Goal: Task Accomplishment & Management: Manage account settings

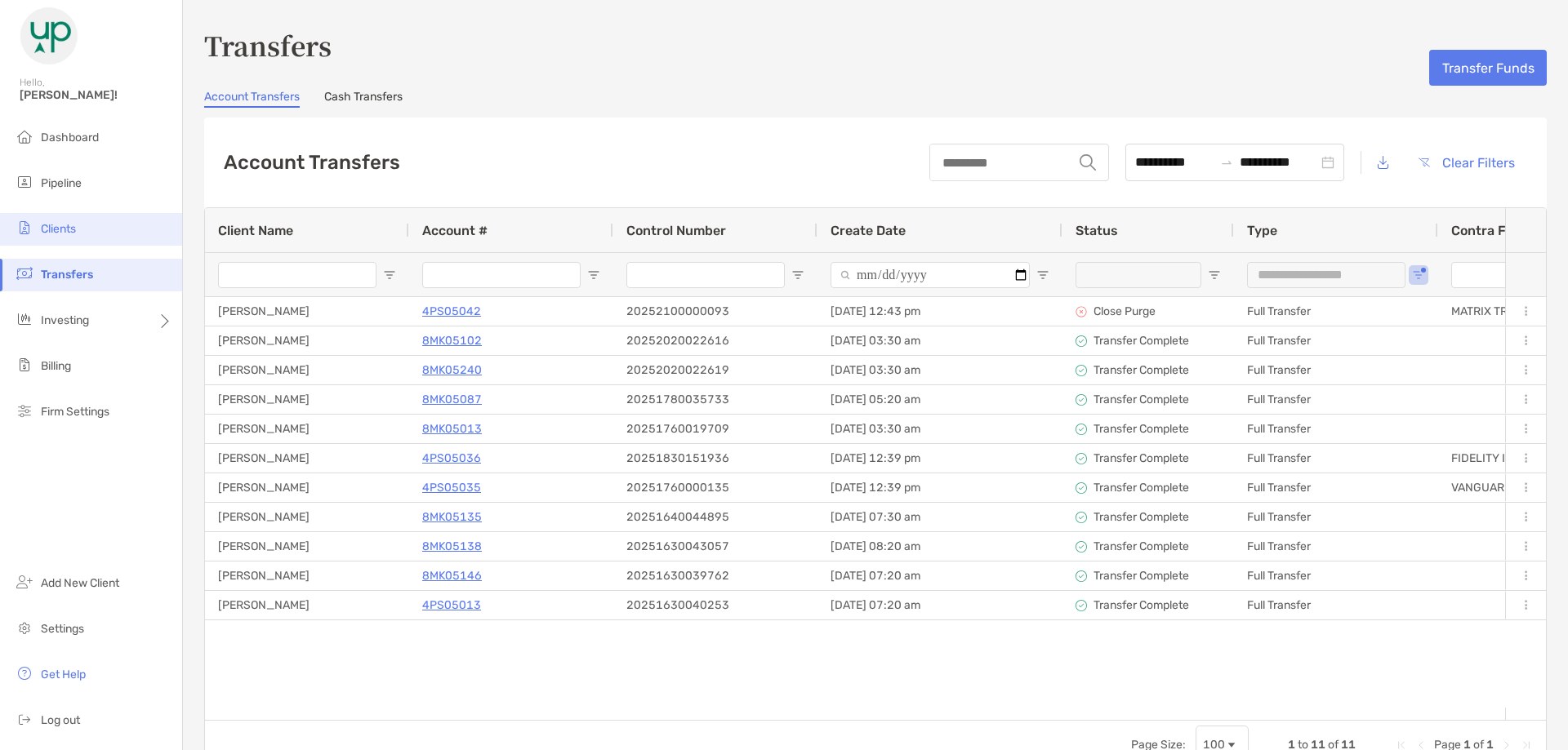
click at [87, 230] on li "Clients" at bounding box center [91, 229] width 182 height 33
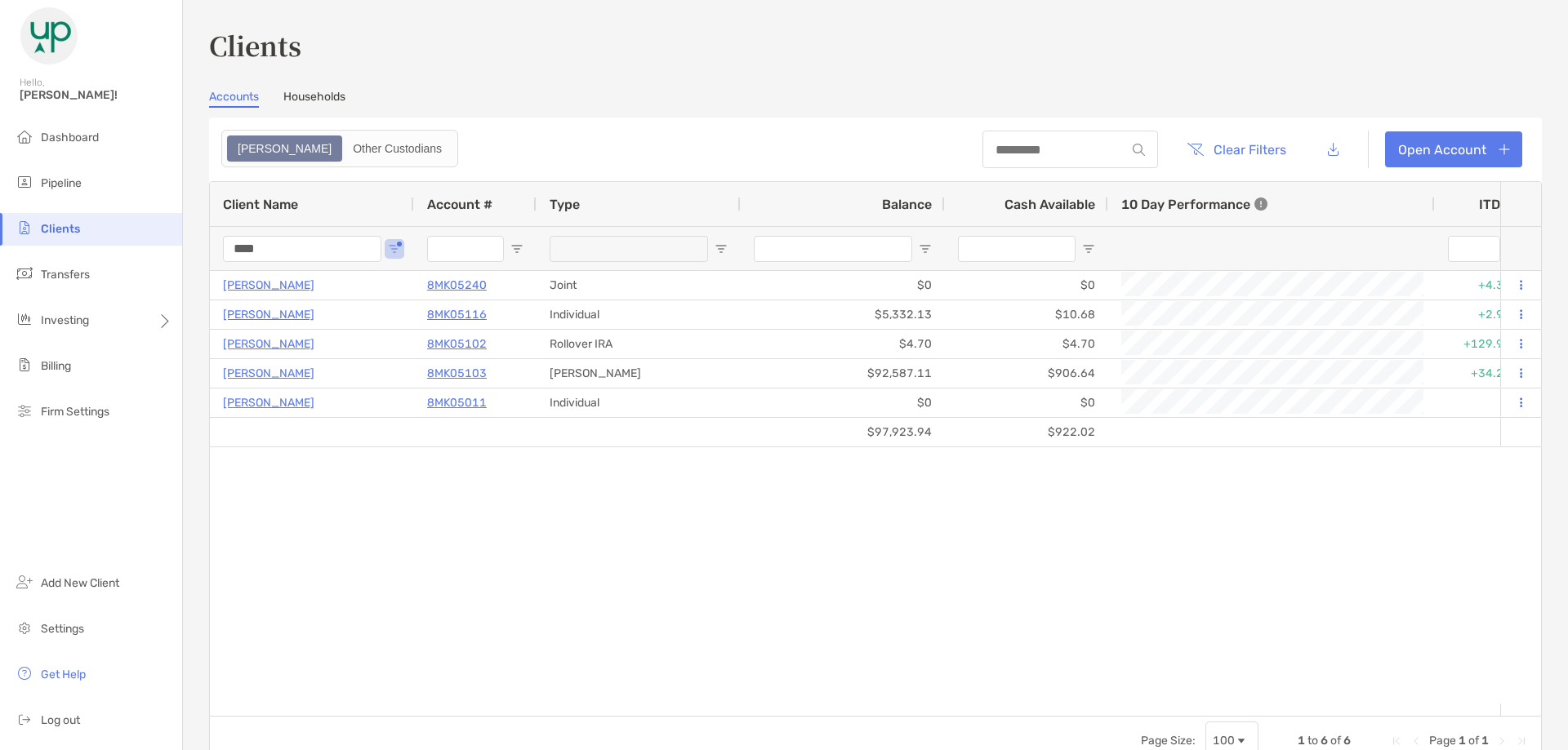
drag, startPoint x: 298, startPoint y: 245, endPoint x: 194, endPoint y: 226, distance: 105.7
click at [194, 226] on div "Clients Accounts Households Zoe Other Custodians Clear Filters Open Account 1 t…" at bounding box center [875, 375] width 1385 height 750
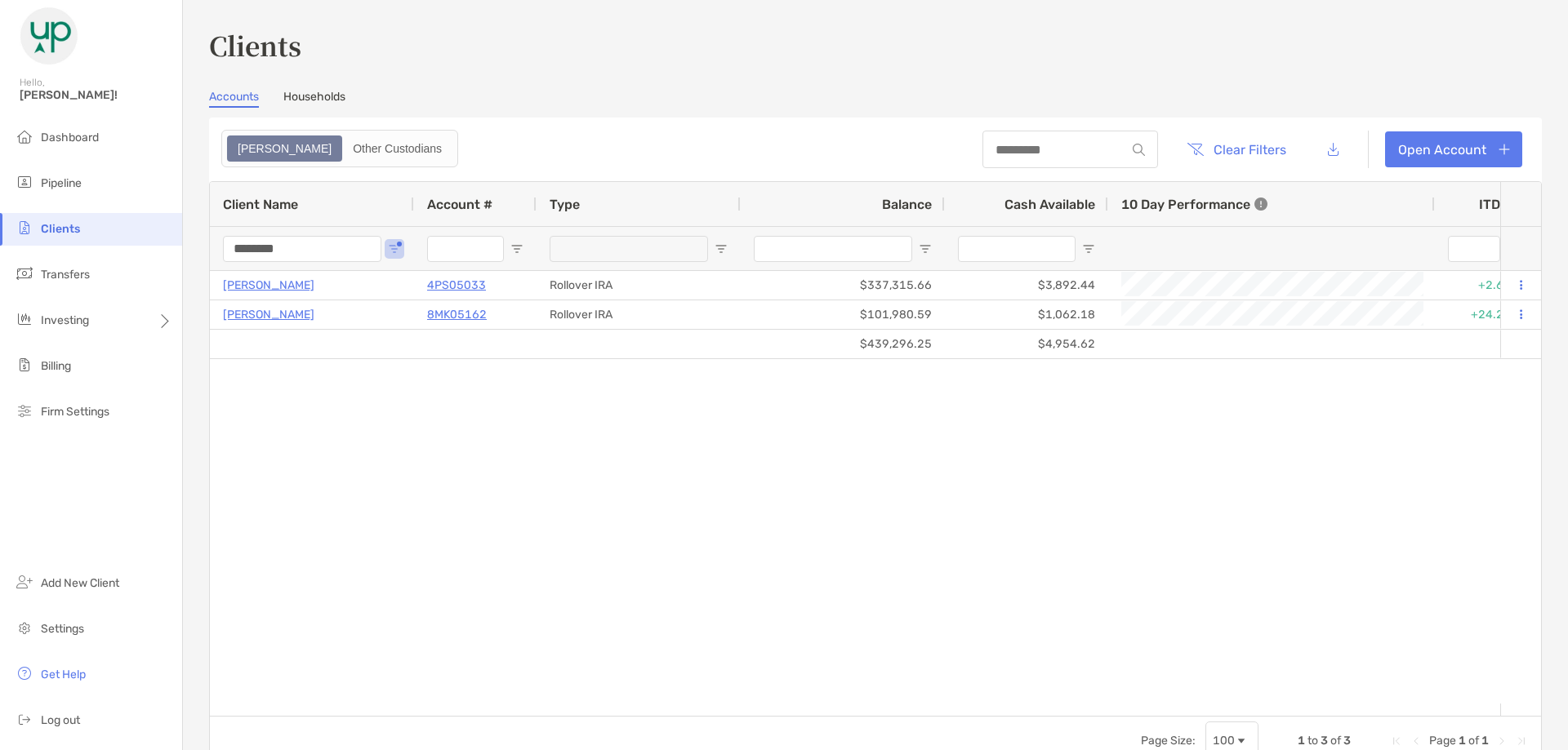
type input "********"
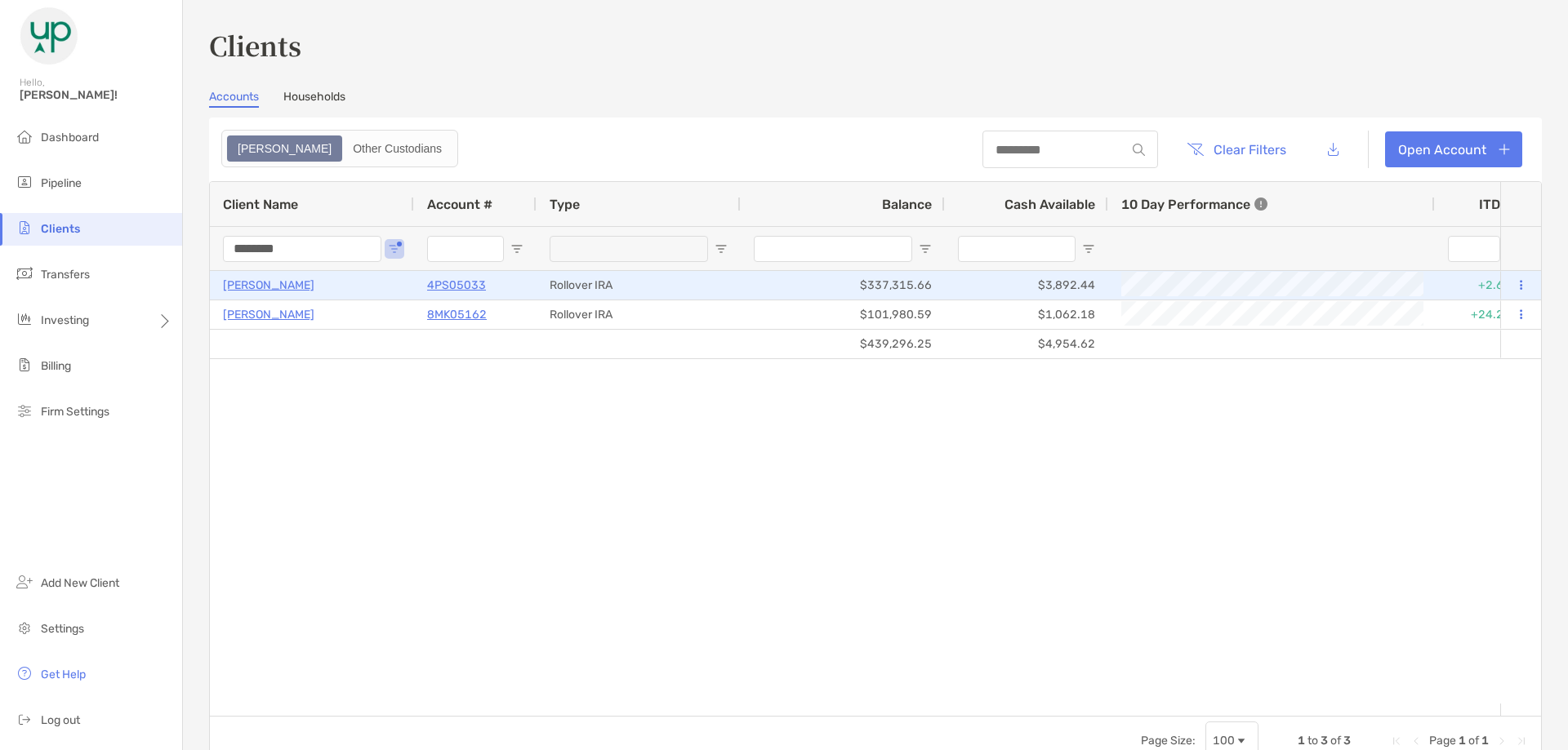
click at [268, 283] on p "[PERSON_NAME]" at bounding box center [268, 285] width 91 height 20
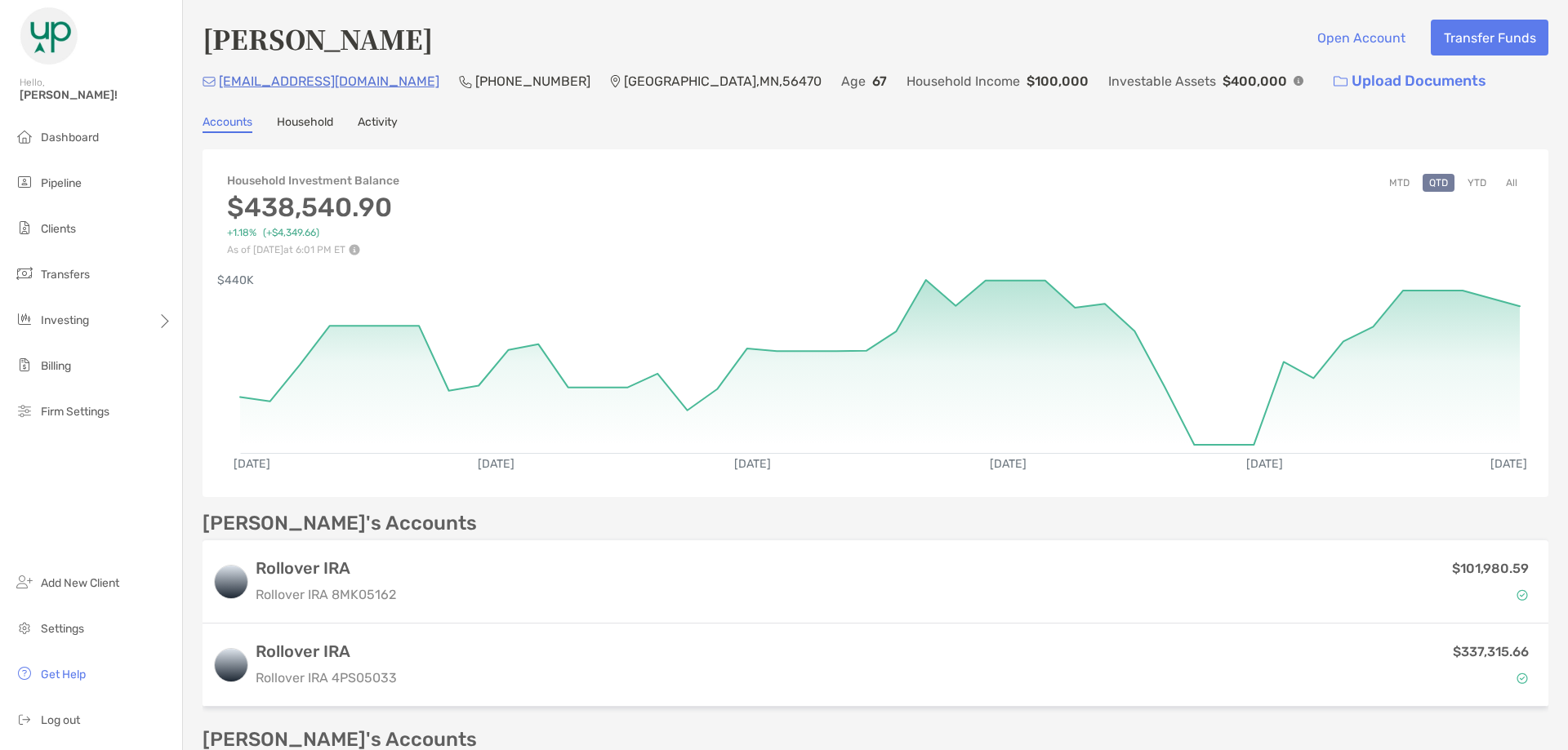
click at [303, 122] on link "Household" at bounding box center [305, 123] width 57 height 18
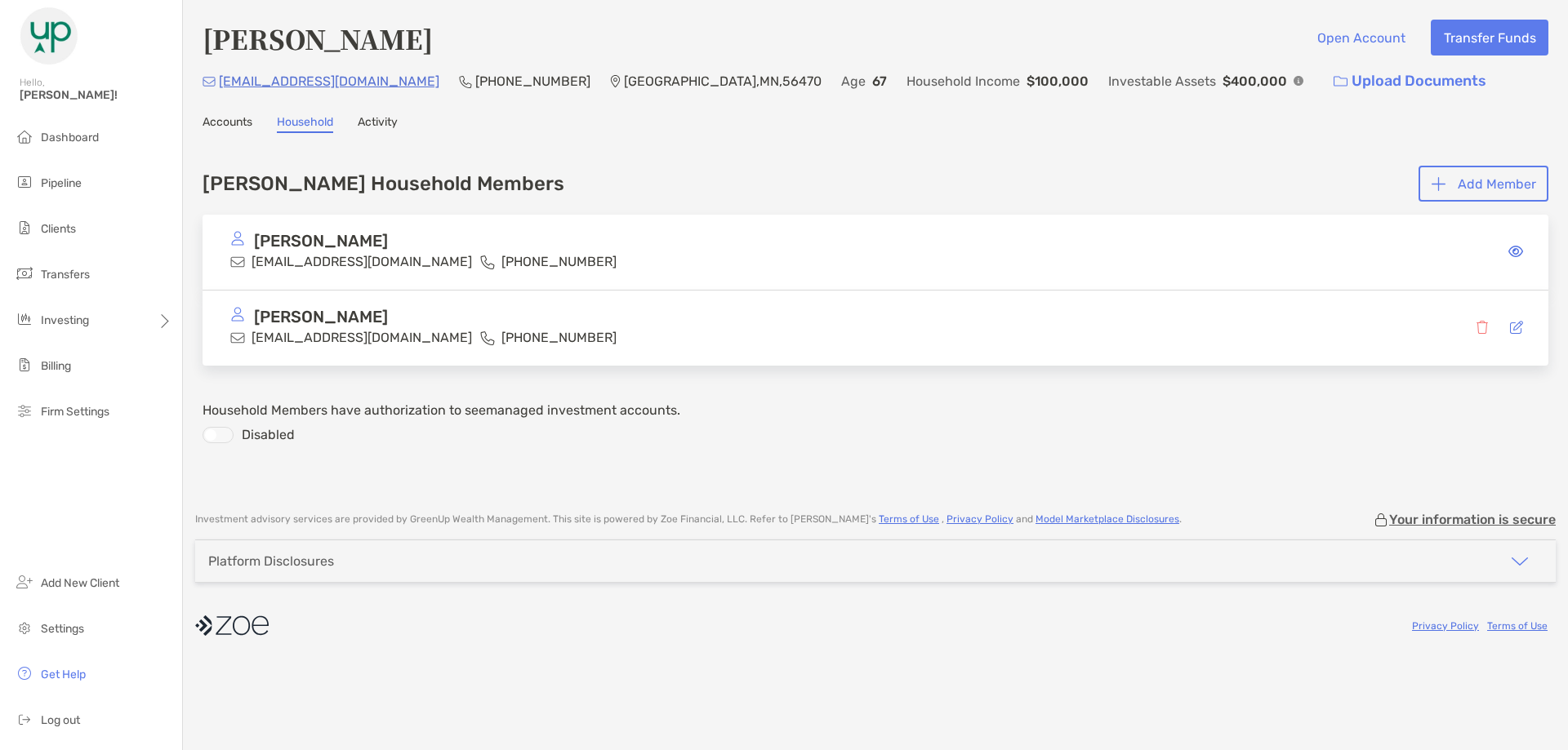
click at [239, 123] on link "Accounts" at bounding box center [227, 123] width 50 height 18
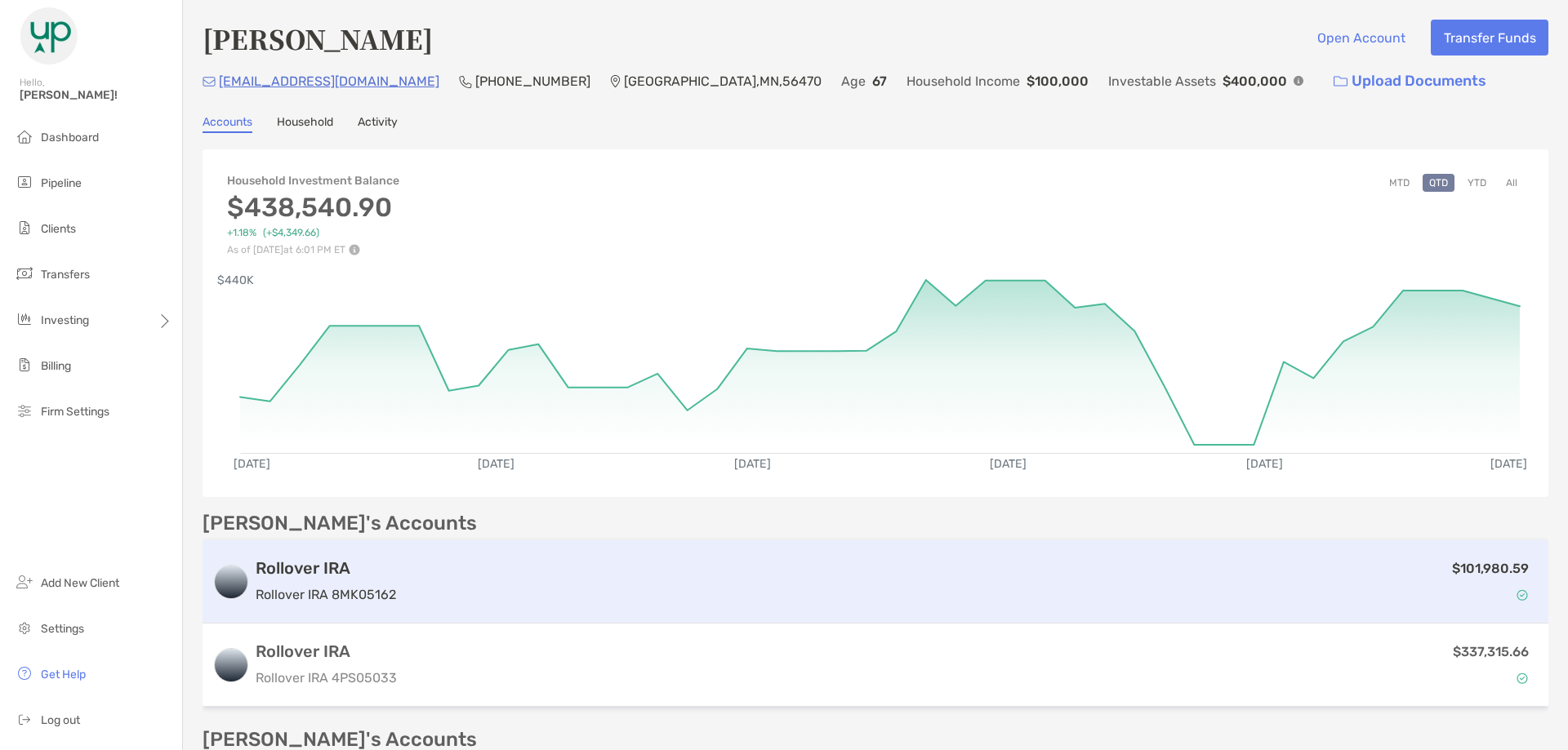
click at [301, 558] on h3 "Rollover IRA" at bounding box center [326, 568] width 140 height 19
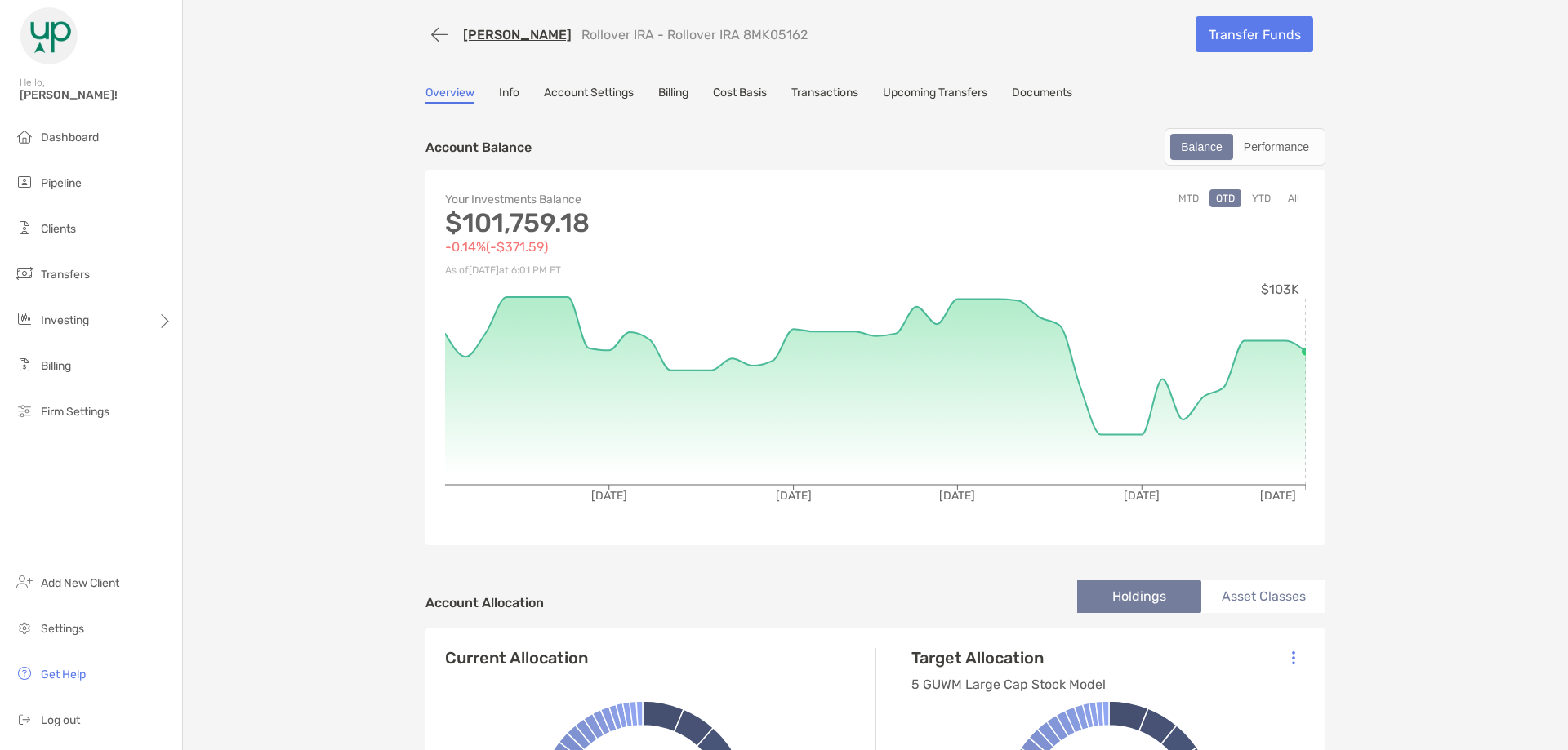
click at [499, 93] on link "Info" at bounding box center [509, 94] width 20 height 18
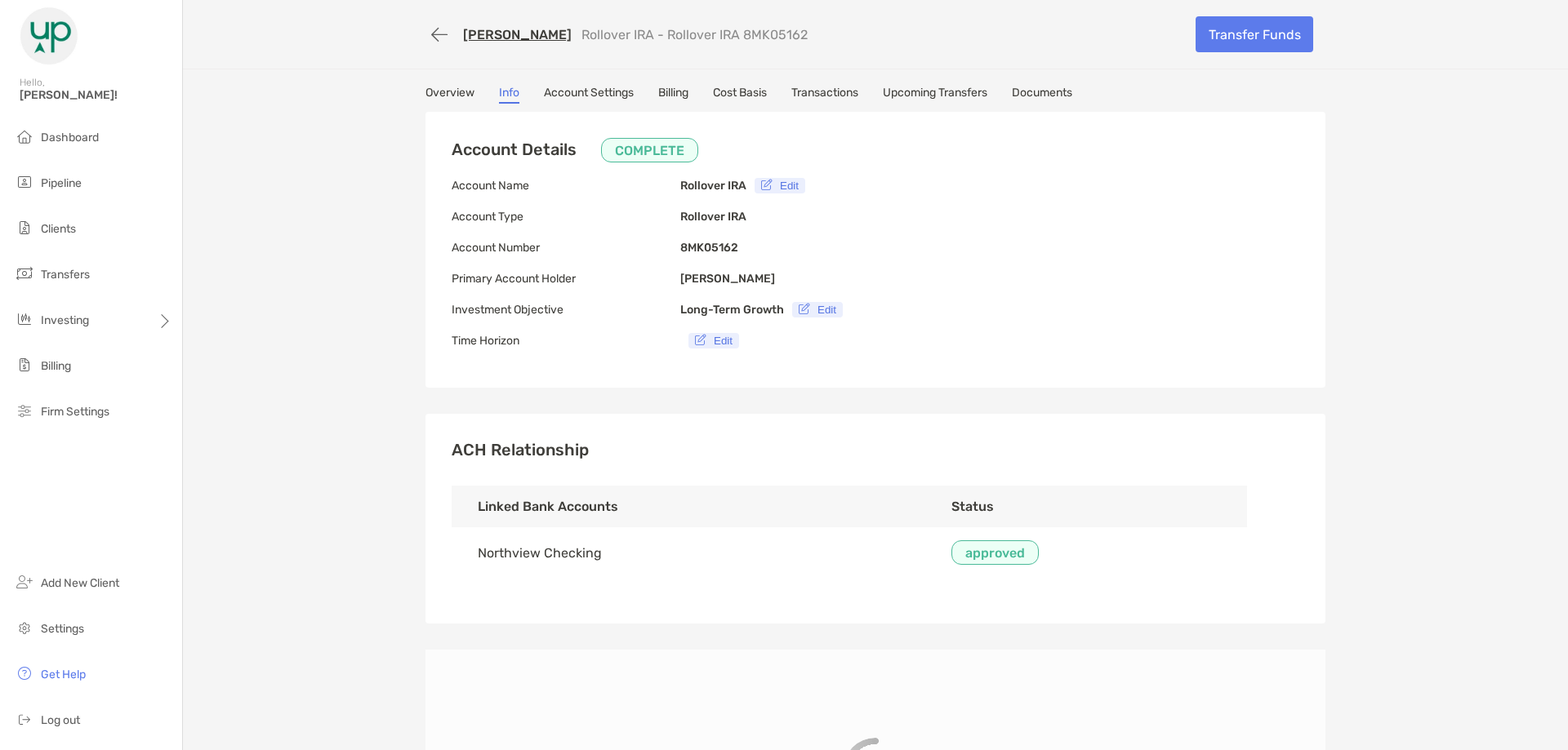
type input "**********"
drag, startPoint x: 758, startPoint y: 278, endPoint x: 675, endPoint y: 279, distance: 83.0
click at [680, 279] on b "[PERSON_NAME]" at bounding box center [727, 278] width 95 height 13
click at [835, 254] on div "Account Details COMPLETE Account Name Rollover IRA Edit Account Type Rollover I…" at bounding box center [875, 250] width 900 height 276
click at [743, 275] on b "[PERSON_NAME]" at bounding box center [727, 278] width 95 height 13
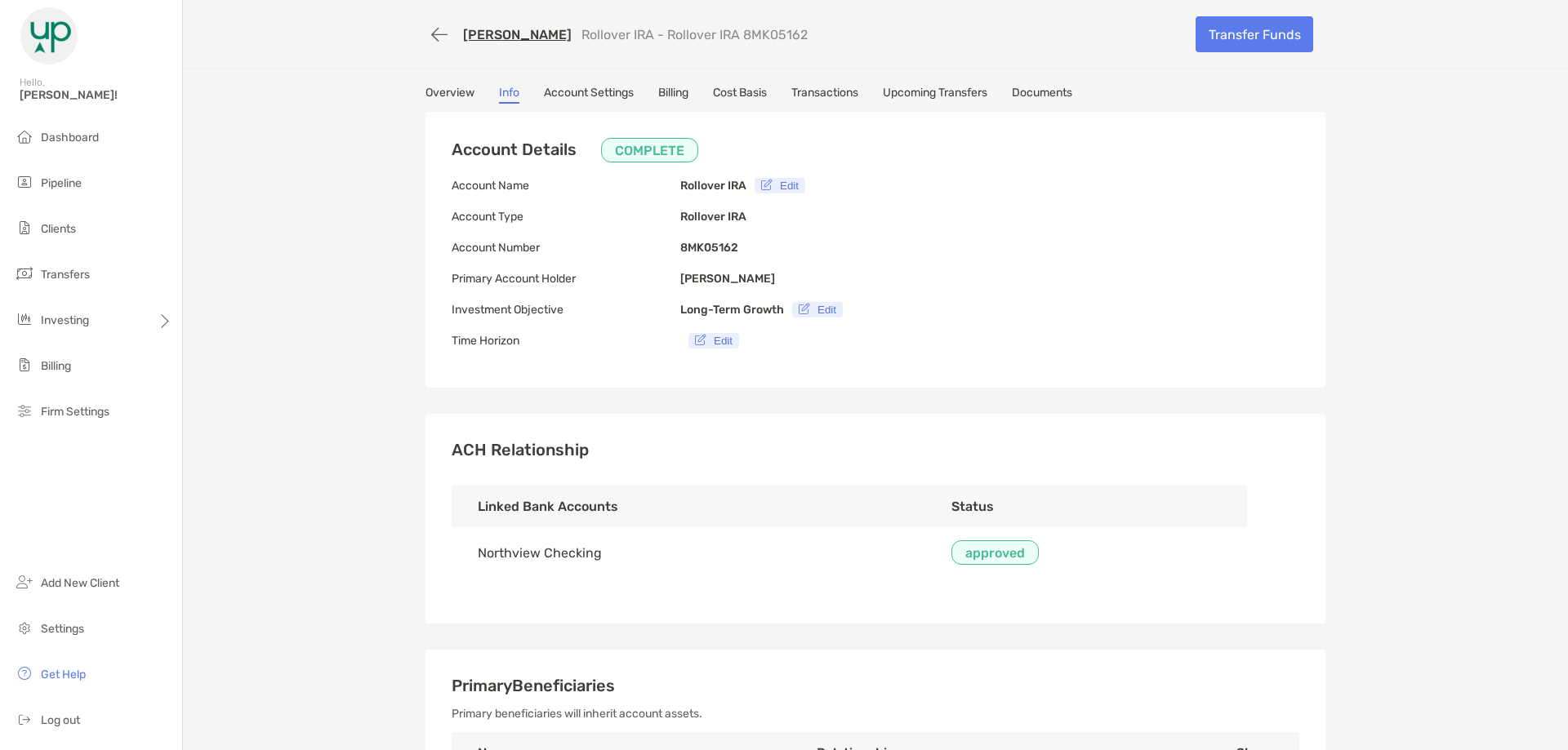
click at [743, 275] on b "[PERSON_NAME]" at bounding box center [727, 278] width 95 height 13
copy b "[PERSON_NAME]"
click at [685, 277] on b "[PERSON_NAME]" at bounding box center [727, 278] width 95 height 13
copy b "[PERSON_NAME]"
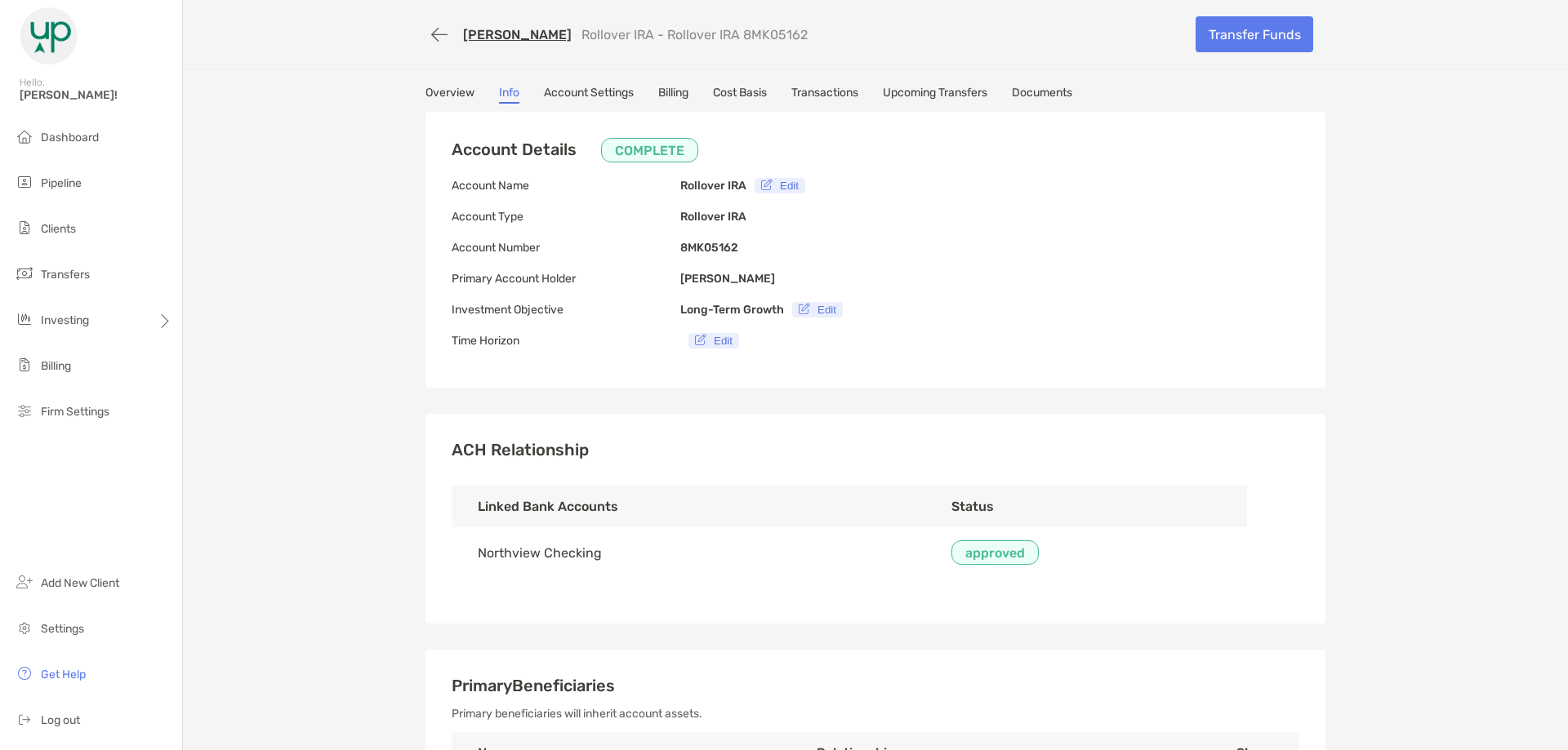
click at [1029, 88] on link "Documents" at bounding box center [1042, 94] width 61 height 18
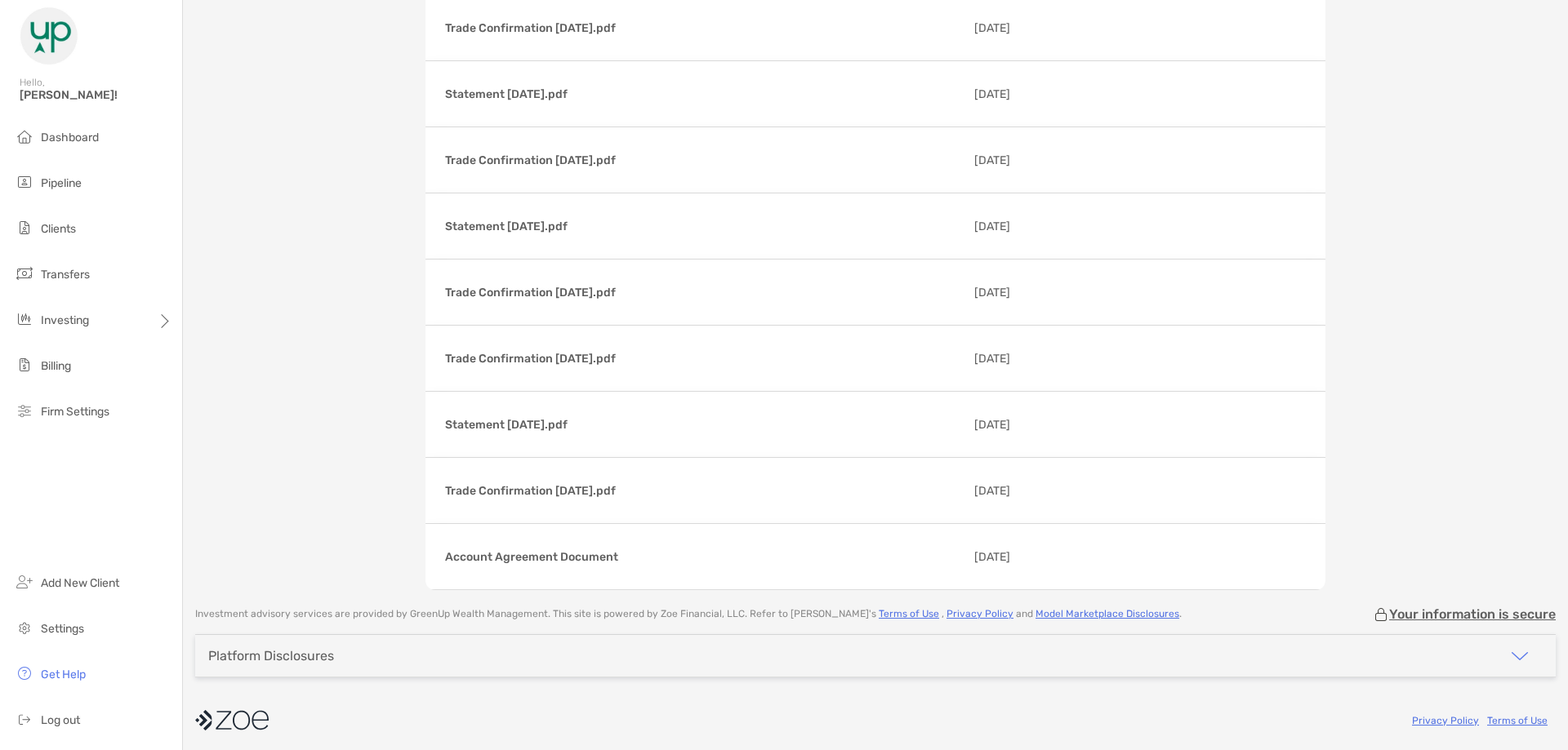
scroll to position [9191, 0]
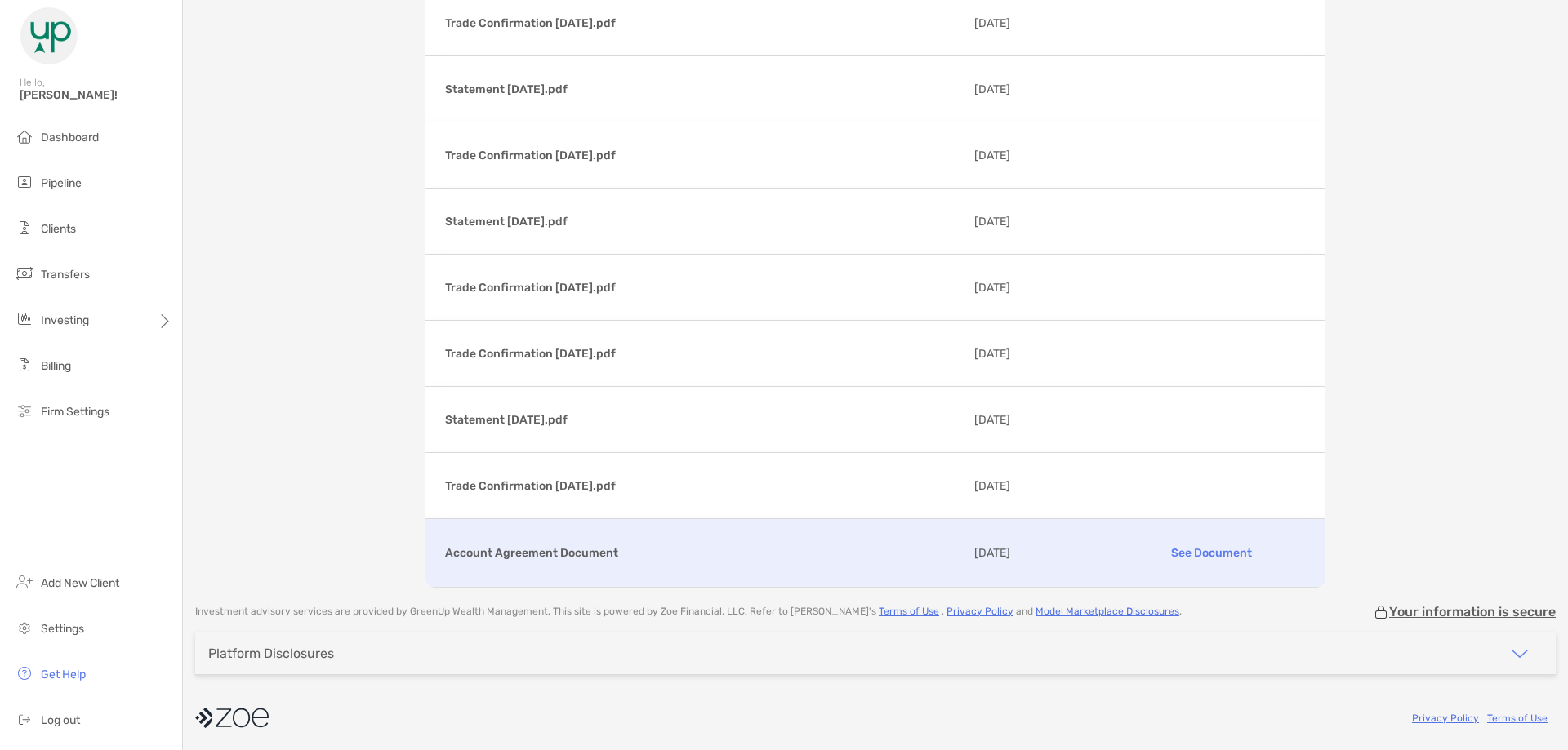
click at [1179, 557] on p "See Document" at bounding box center [1211, 553] width 189 height 29
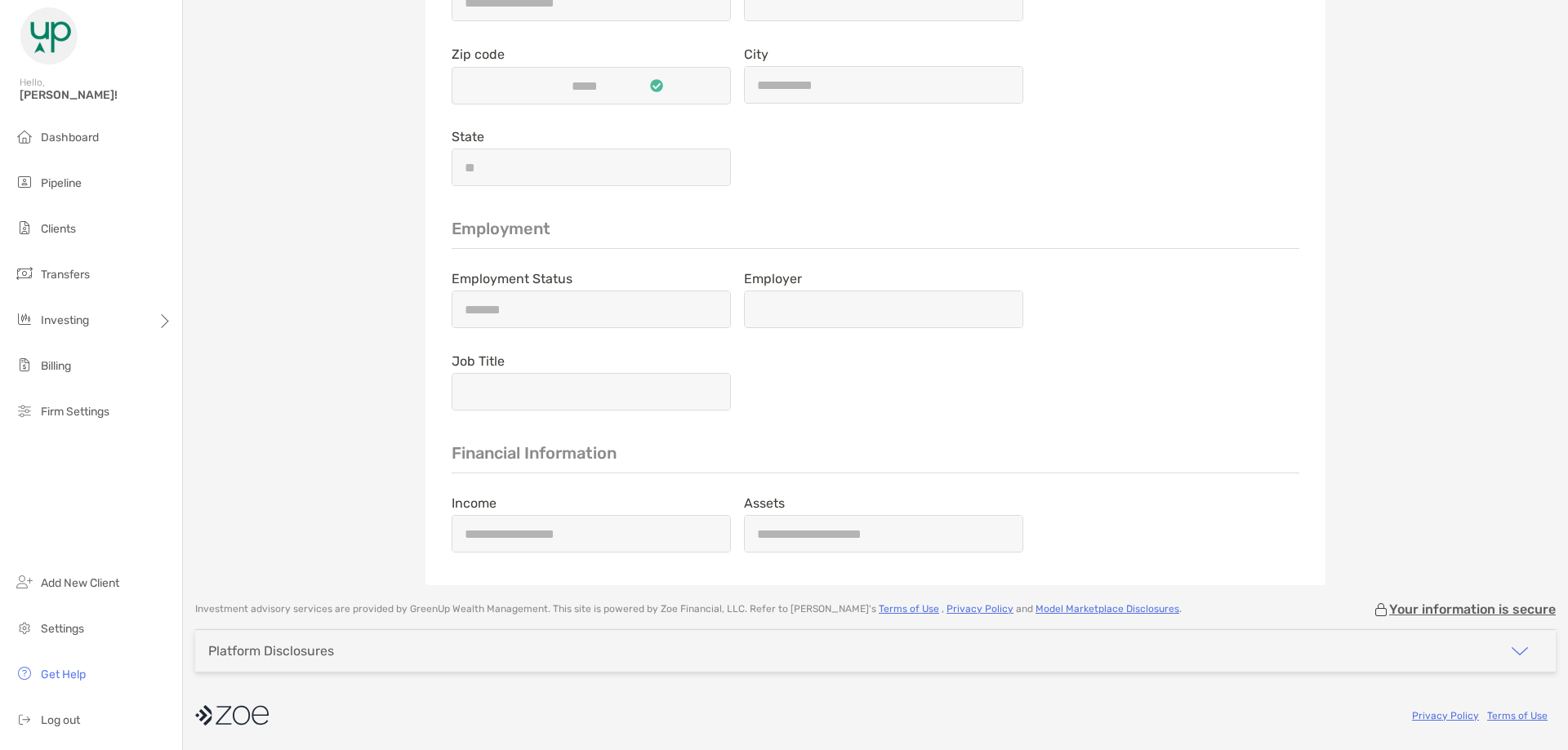
type input "**********"
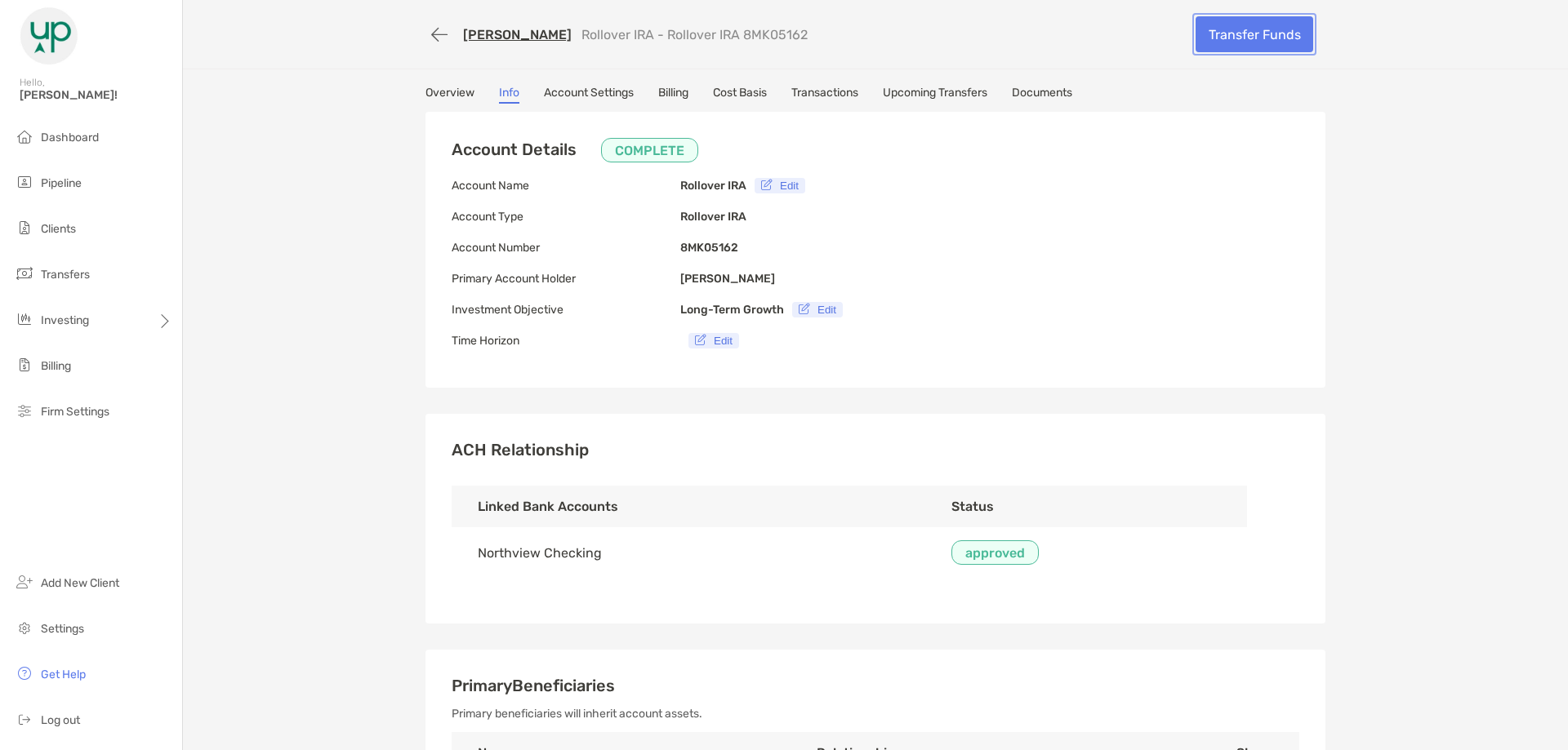
click at [1201, 35] on link "Transfer Funds" at bounding box center [1253, 34] width 117 height 36
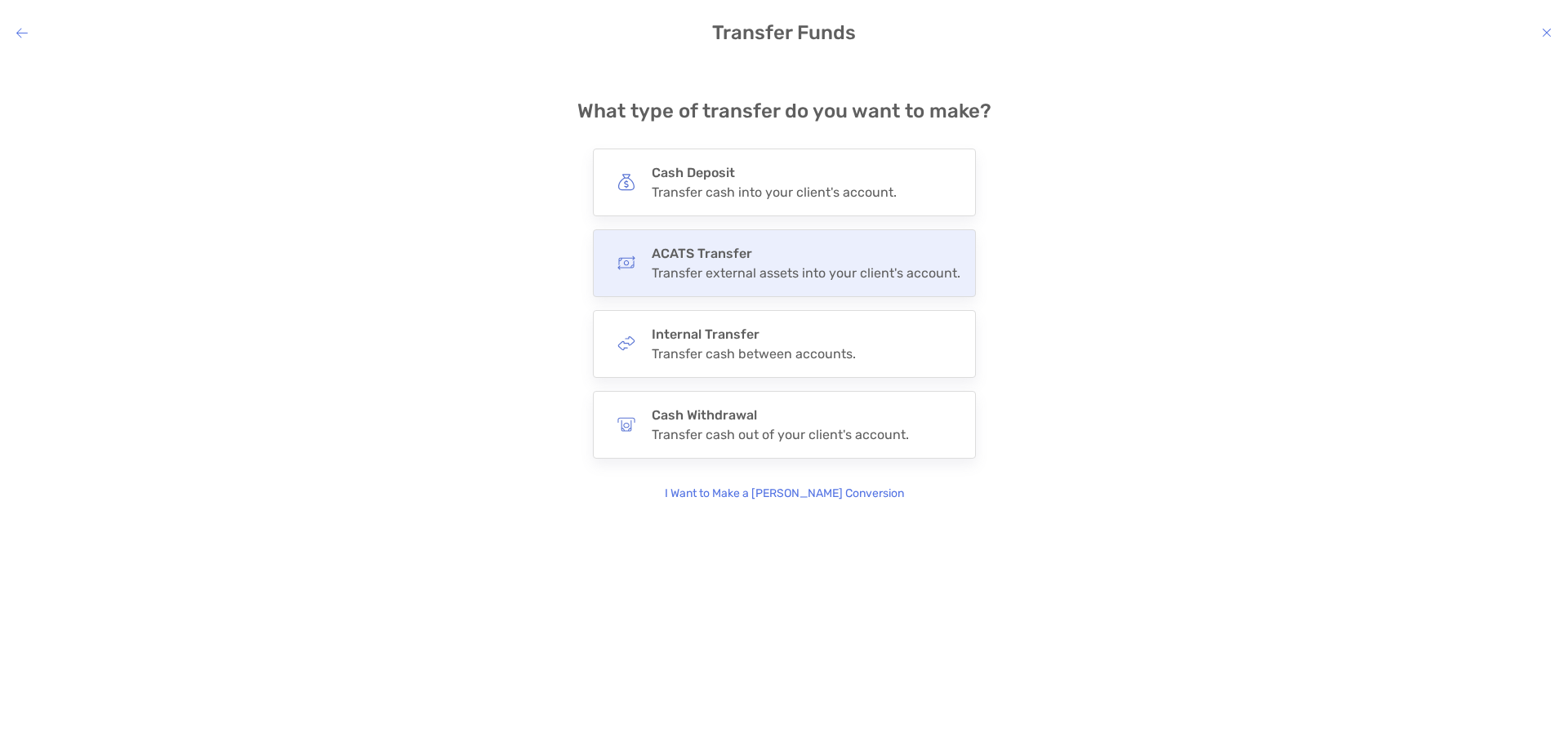
click at [692, 262] on div "ACATS Transfer Transfer external assets into your client's account." at bounding box center [806, 263] width 309 height 35
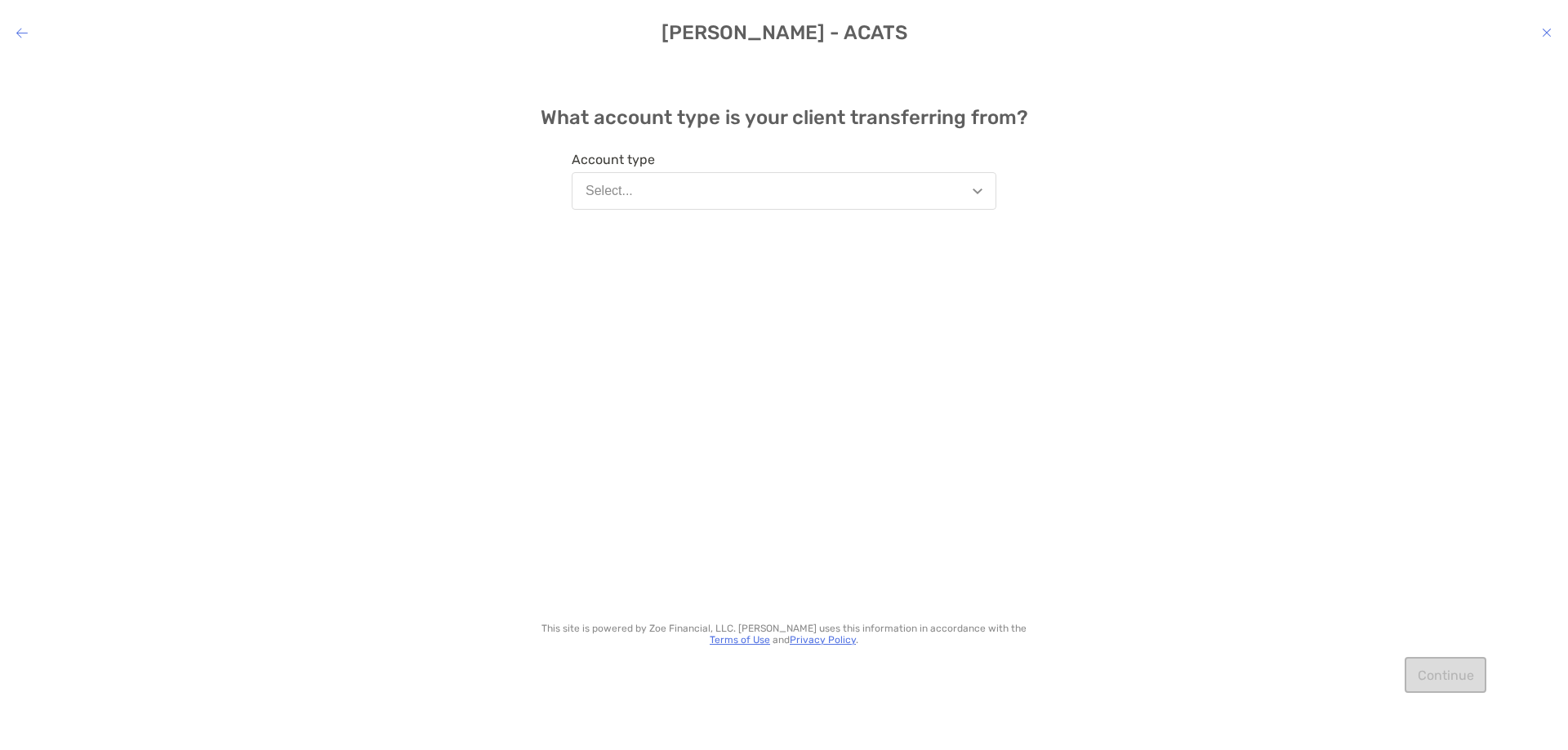
click at [684, 197] on button "Select..." at bounding box center [783, 191] width 424 height 38
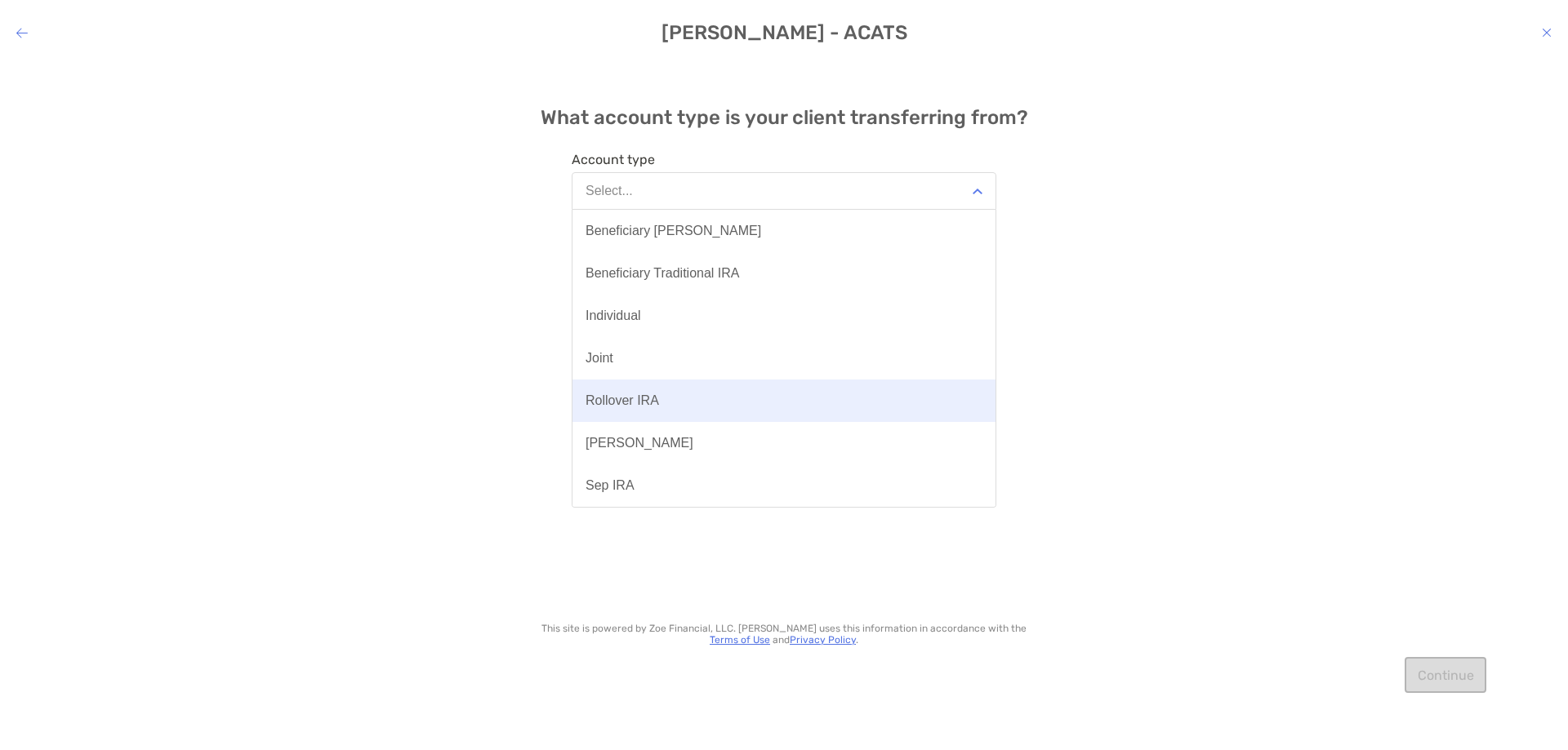
click at [657, 397] on div "Rollover IRA" at bounding box center [622, 400] width 73 height 14
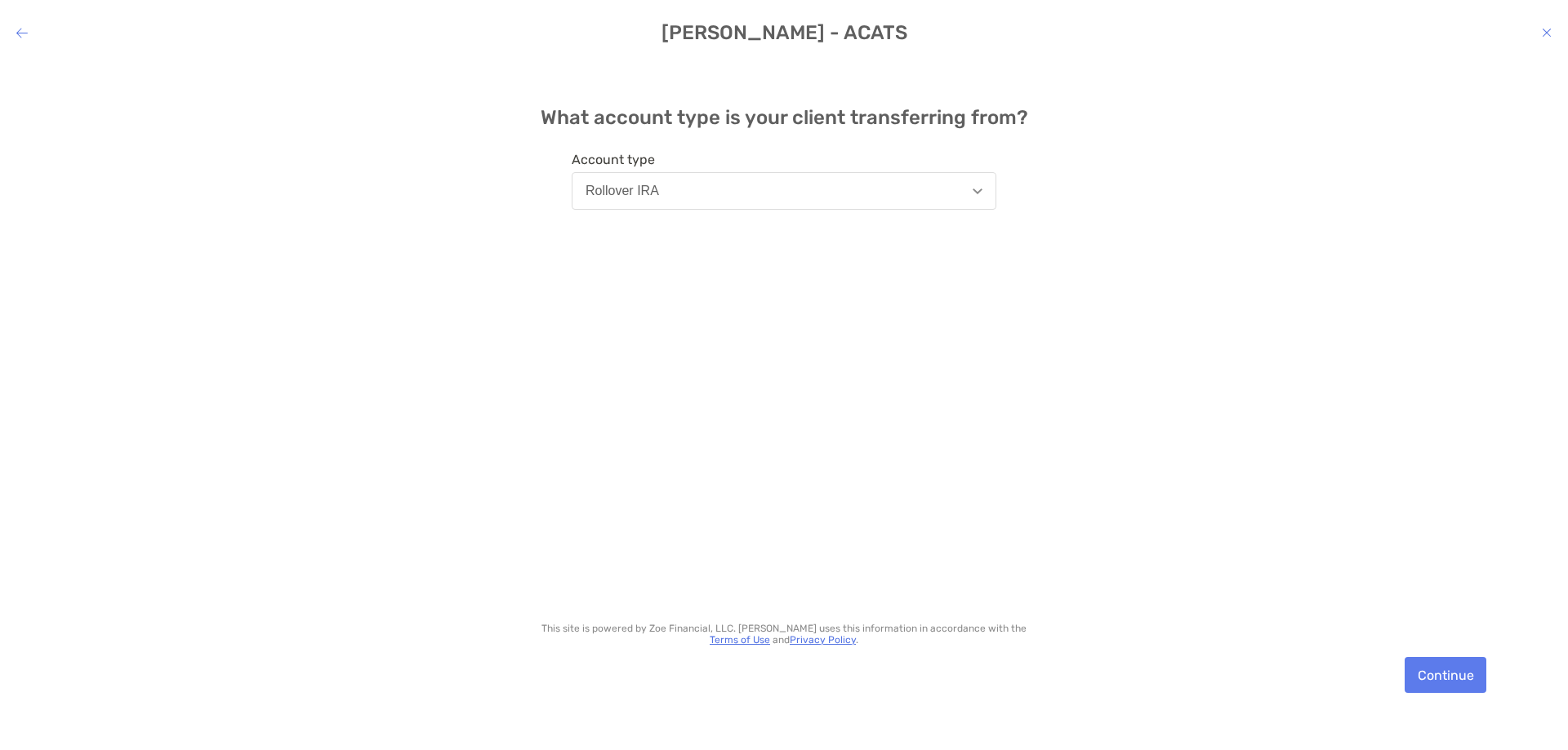
click at [14, 31] on h4 "[PERSON_NAME] - ACATS" at bounding box center [784, 32] width 1568 height 23
click at [19, 30] on icon "modal" at bounding box center [22, 32] width 12 height 13
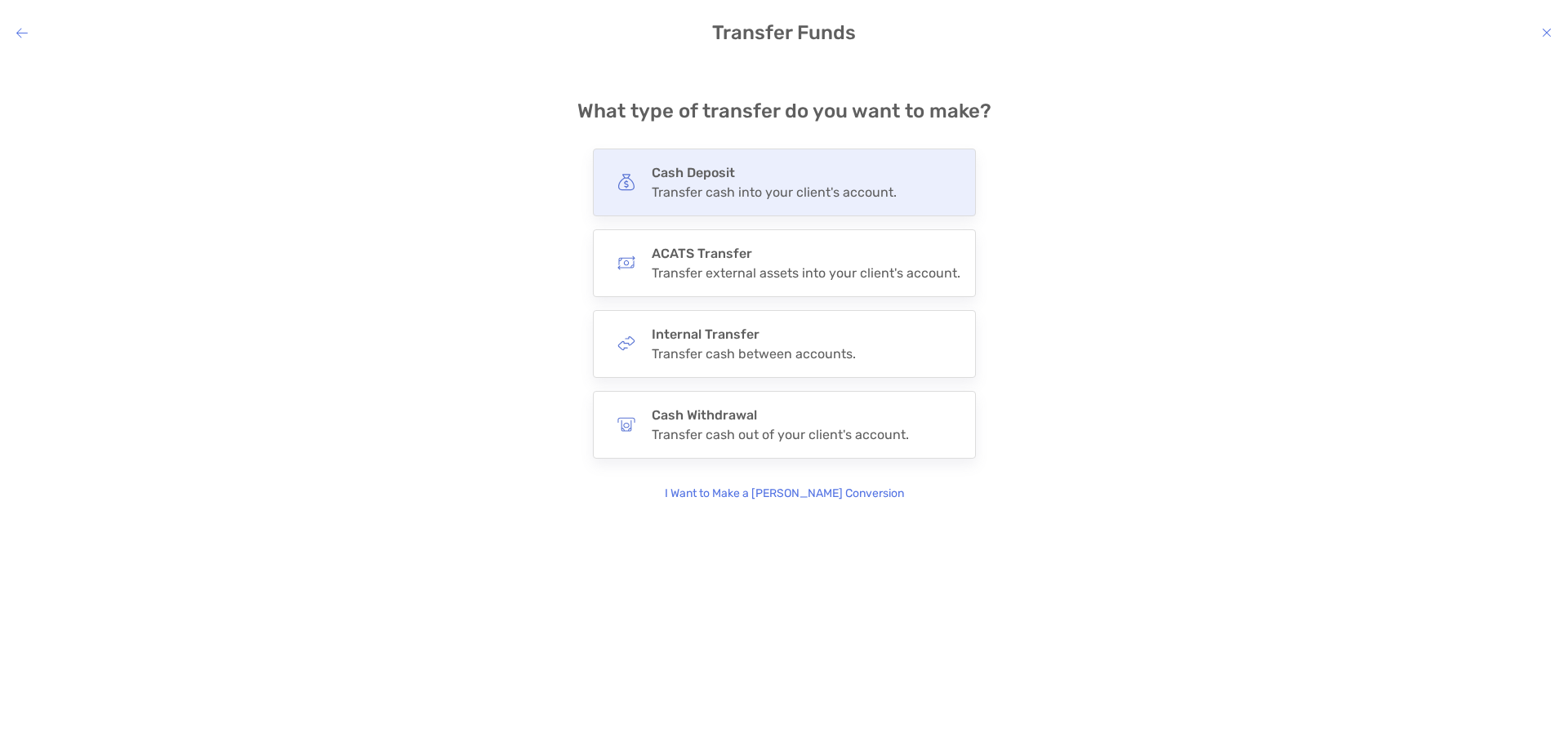
click at [735, 181] on div "Cash Deposit Transfer cash into your client's account." at bounding box center [774, 182] width 245 height 35
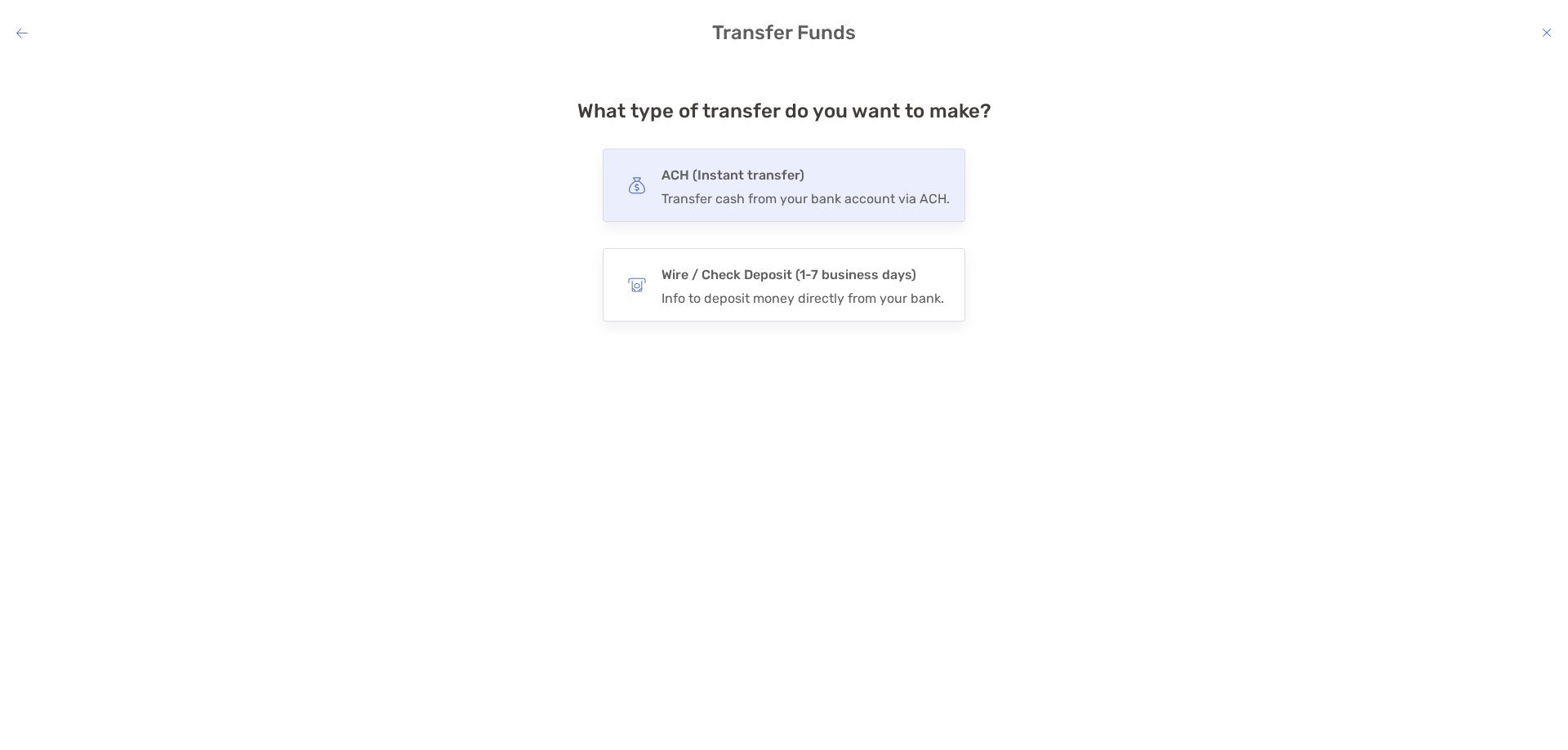
click at [744, 182] on h4 "ACH (Instant transfer)" at bounding box center [806, 175] width 289 height 23
click at [0, 0] on input "***" at bounding box center [0, 0] width 0 height 0
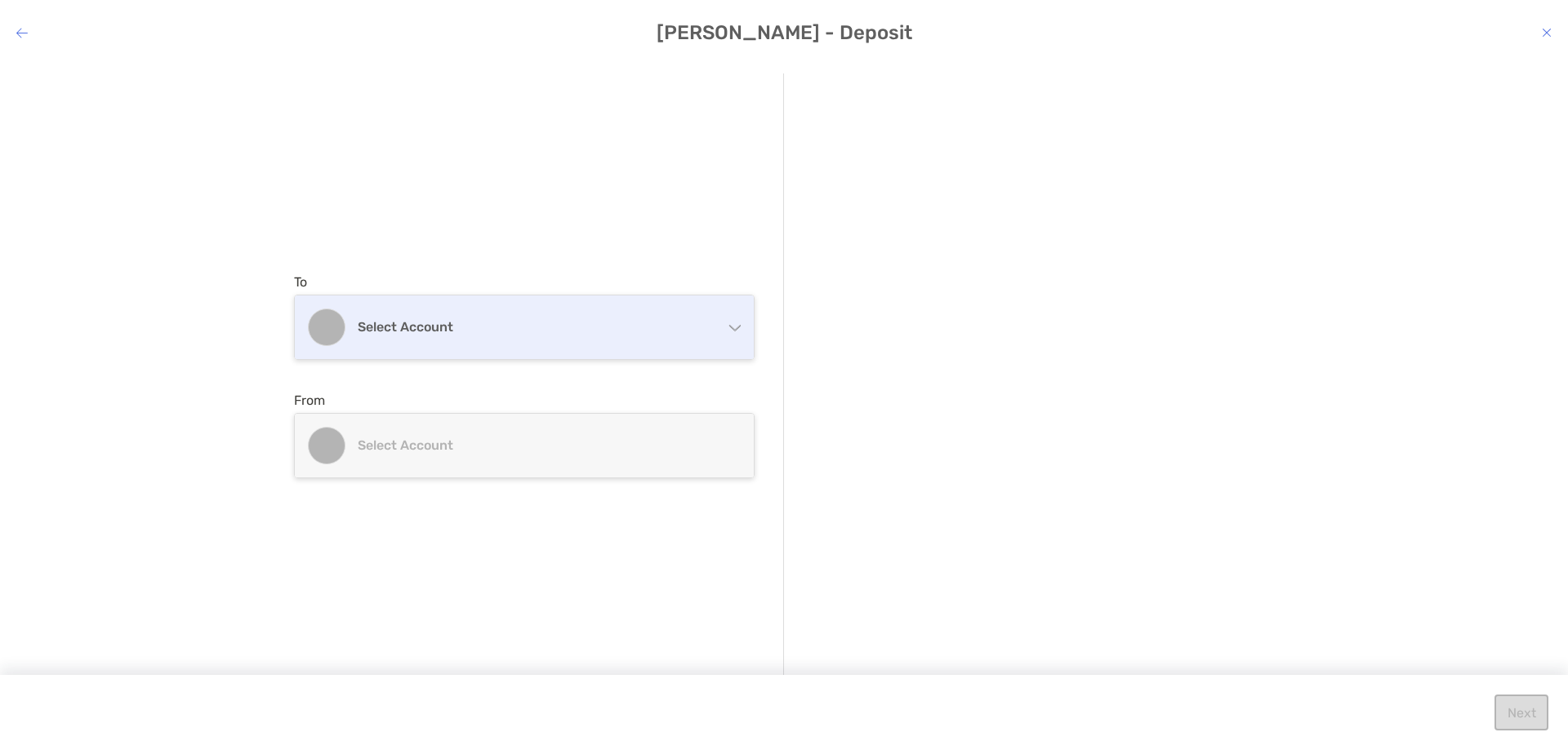
click at [543, 321] on h4 "Select account" at bounding box center [534, 326] width 353 height 15
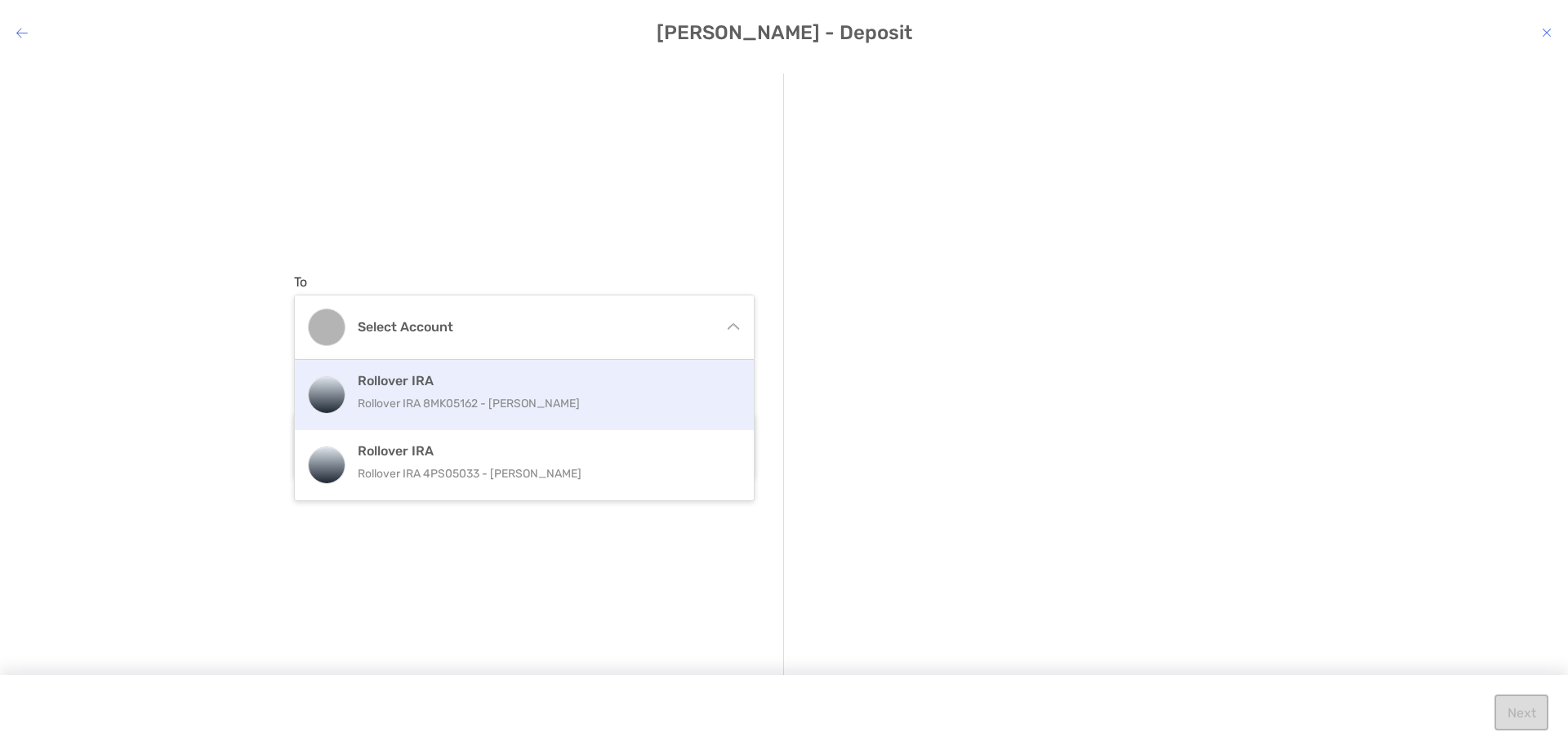
click at [507, 380] on h4 "Rollover IRA" at bounding box center [542, 380] width 368 height 15
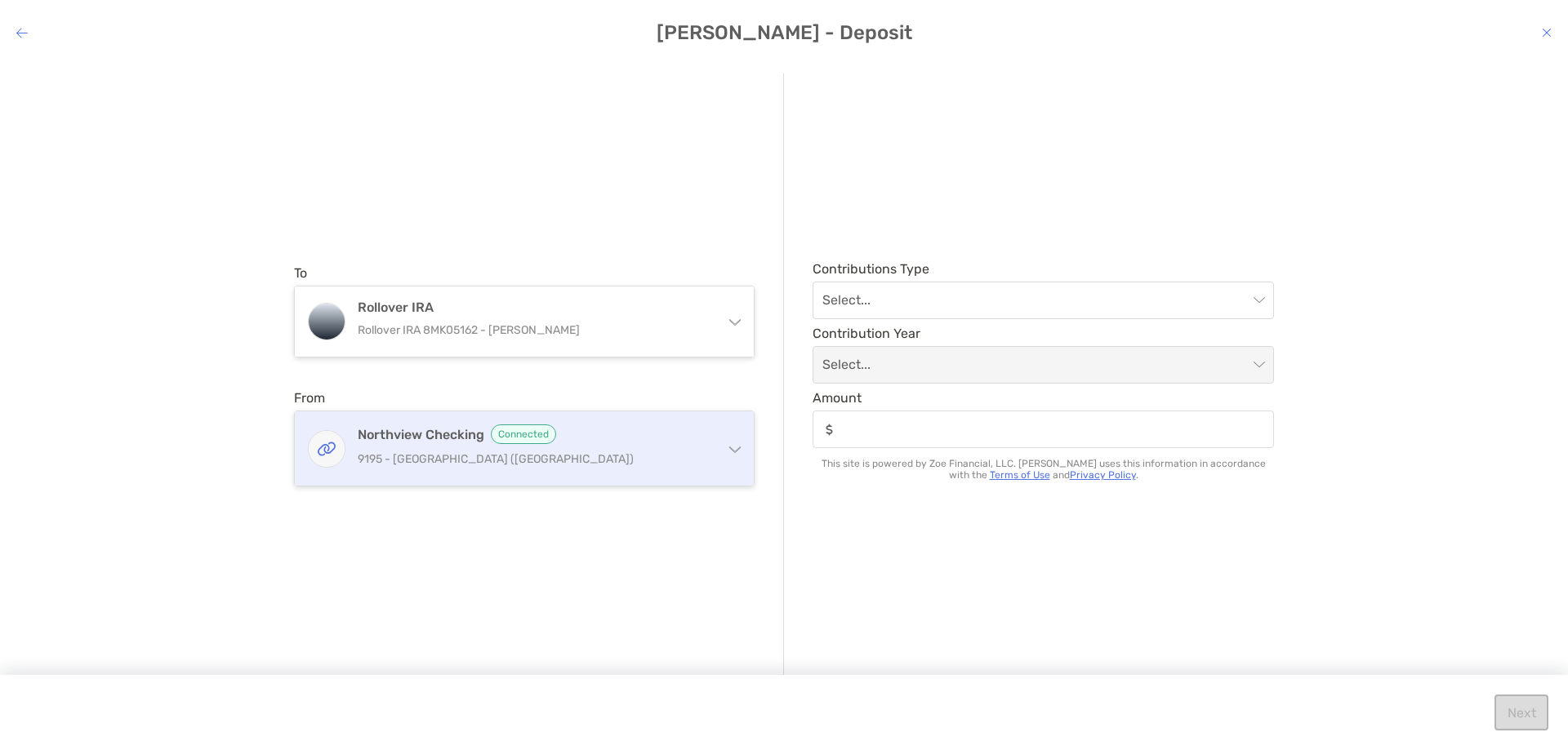
click at [454, 440] on h4 "Northview Checking Connected" at bounding box center [534, 434] width 353 height 19
click at [473, 466] on p "9195 - [GEOGRAPHIC_DATA] ([GEOGRAPHIC_DATA])" at bounding box center [534, 459] width 353 height 20
click at [725, 448] on div "Northview Checking Connected 9195 - [GEOGRAPHIC_DATA] ([GEOGRAPHIC_DATA])" at bounding box center [524, 449] width 459 height 74
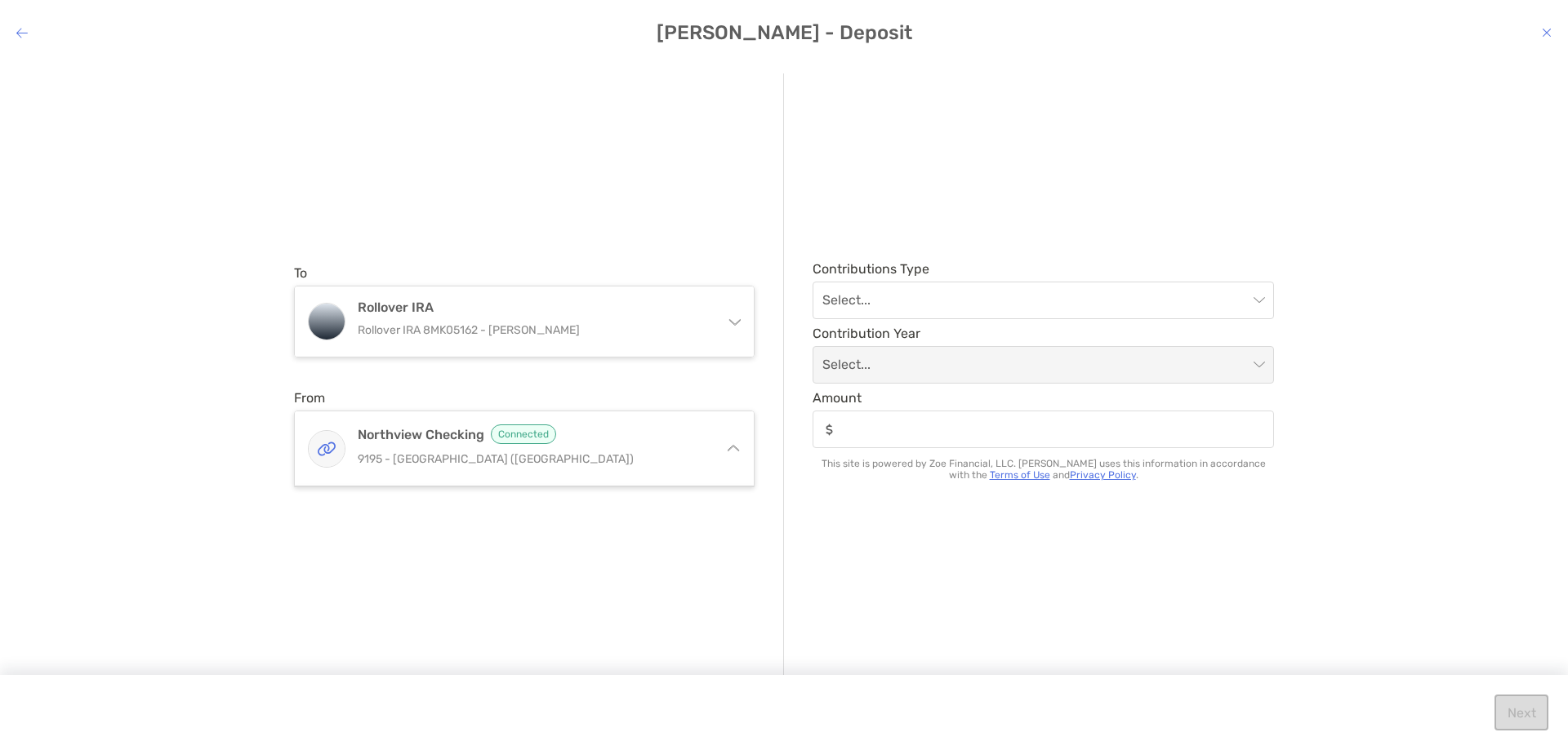
click at [733, 447] on icon "modal" at bounding box center [733, 451] width 13 height 13
click at [733, 447] on icon "modal" at bounding box center [733, 446] width 13 height 13
click at [733, 447] on icon "modal" at bounding box center [733, 451] width 13 height 13
click at [733, 447] on icon "modal" at bounding box center [733, 446] width 13 height 13
click at [733, 447] on icon "modal" at bounding box center [733, 451] width 13 height 13
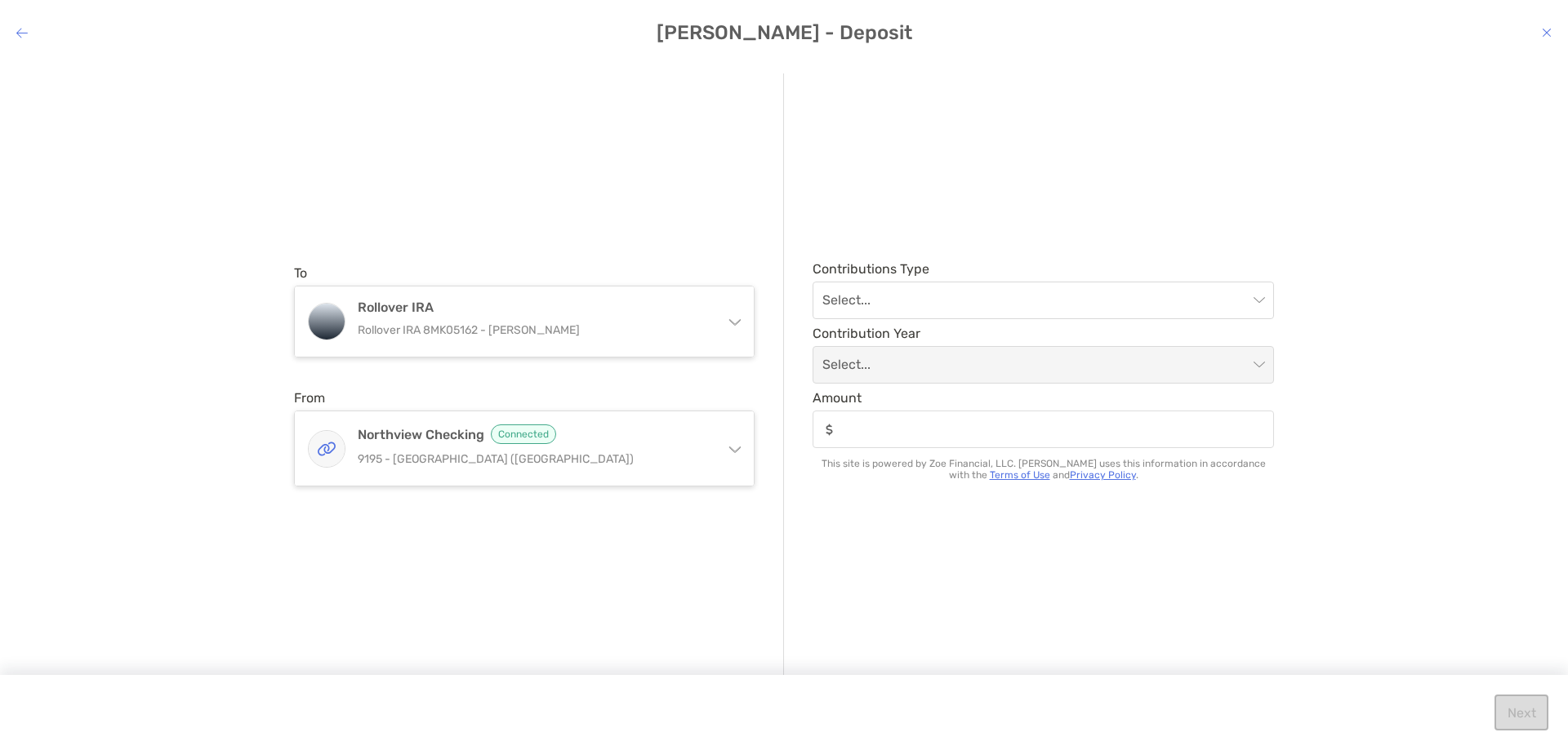
click at [615, 202] on div "To Rollover IRA Rollover IRA 8MK05162 - [PERSON_NAME] Rollover IRA Rollover IRA…" at bounding box center [538, 375] width 490 height 605
click at [0, 33] on h4 "[PERSON_NAME] - Deposit" at bounding box center [784, 32] width 1568 height 23
click at [24, 32] on icon "modal" at bounding box center [22, 32] width 12 height 13
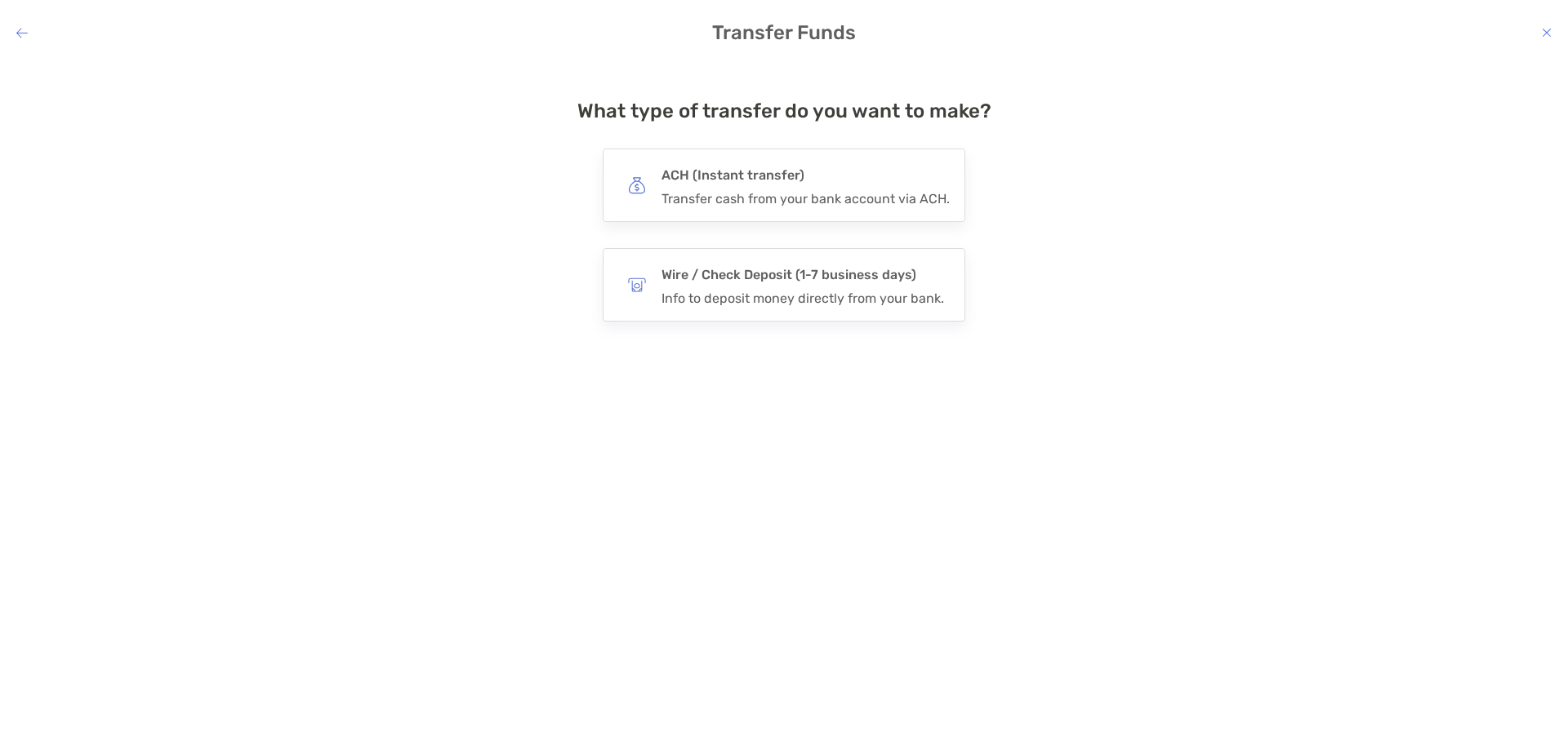
click at [29, 35] on h4 "Transfer Funds" at bounding box center [784, 32] width 1568 height 23
click at [22, 36] on icon "modal" at bounding box center [22, 32] width 12 height 13
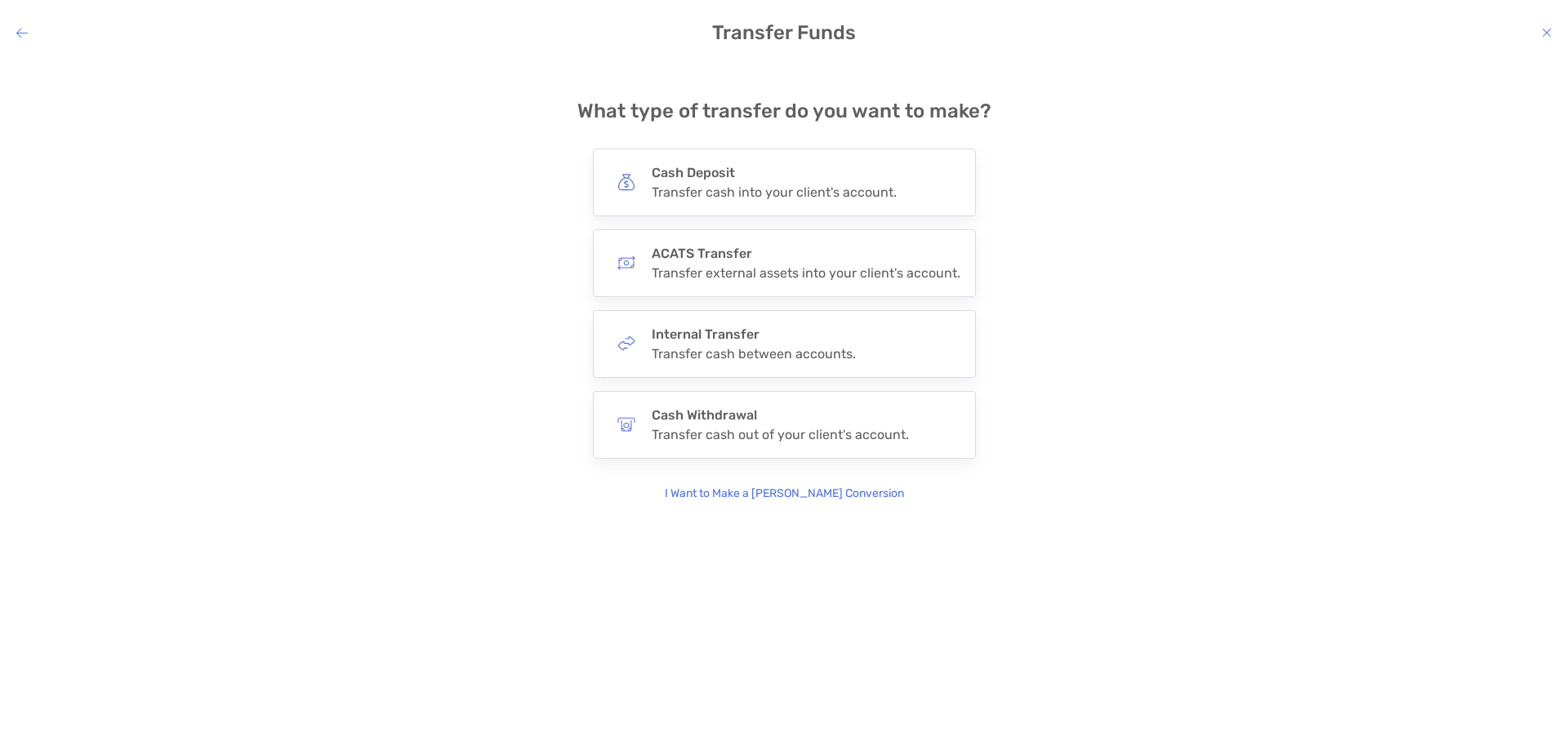
click at [21, 36] on icon "modal" at bounding box center [22, 32] width 12 height 13
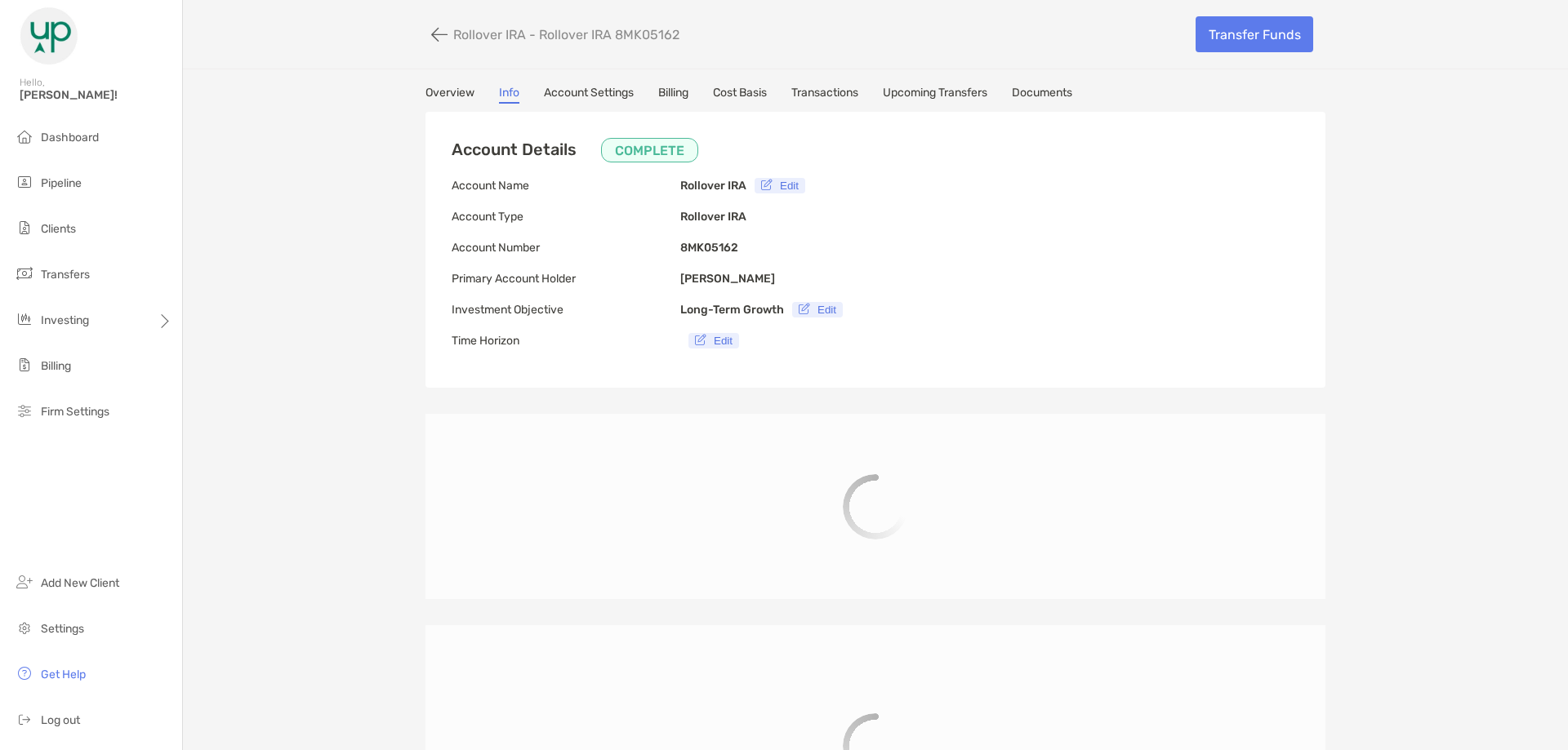
type input "**********"
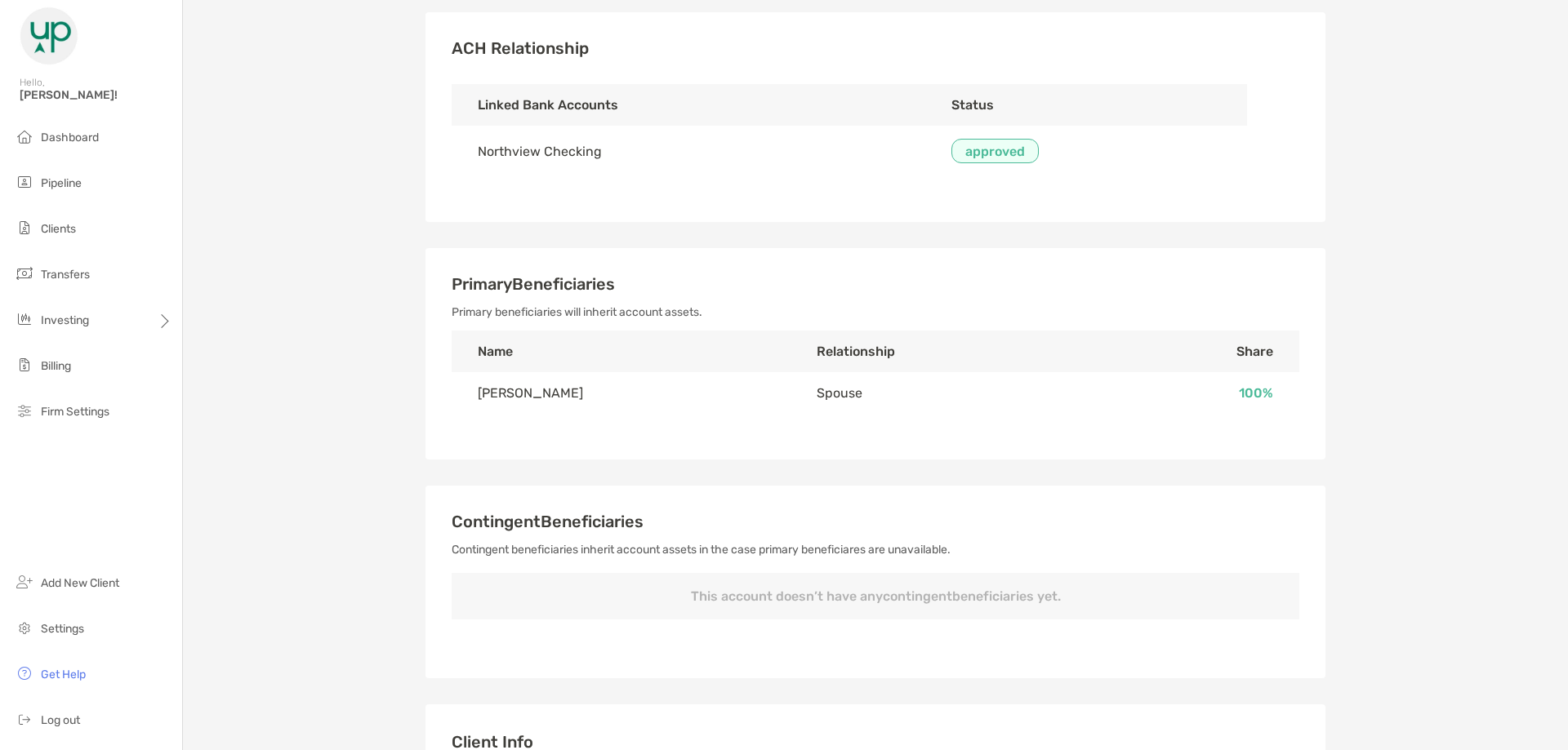
scroll to position [408, 0]
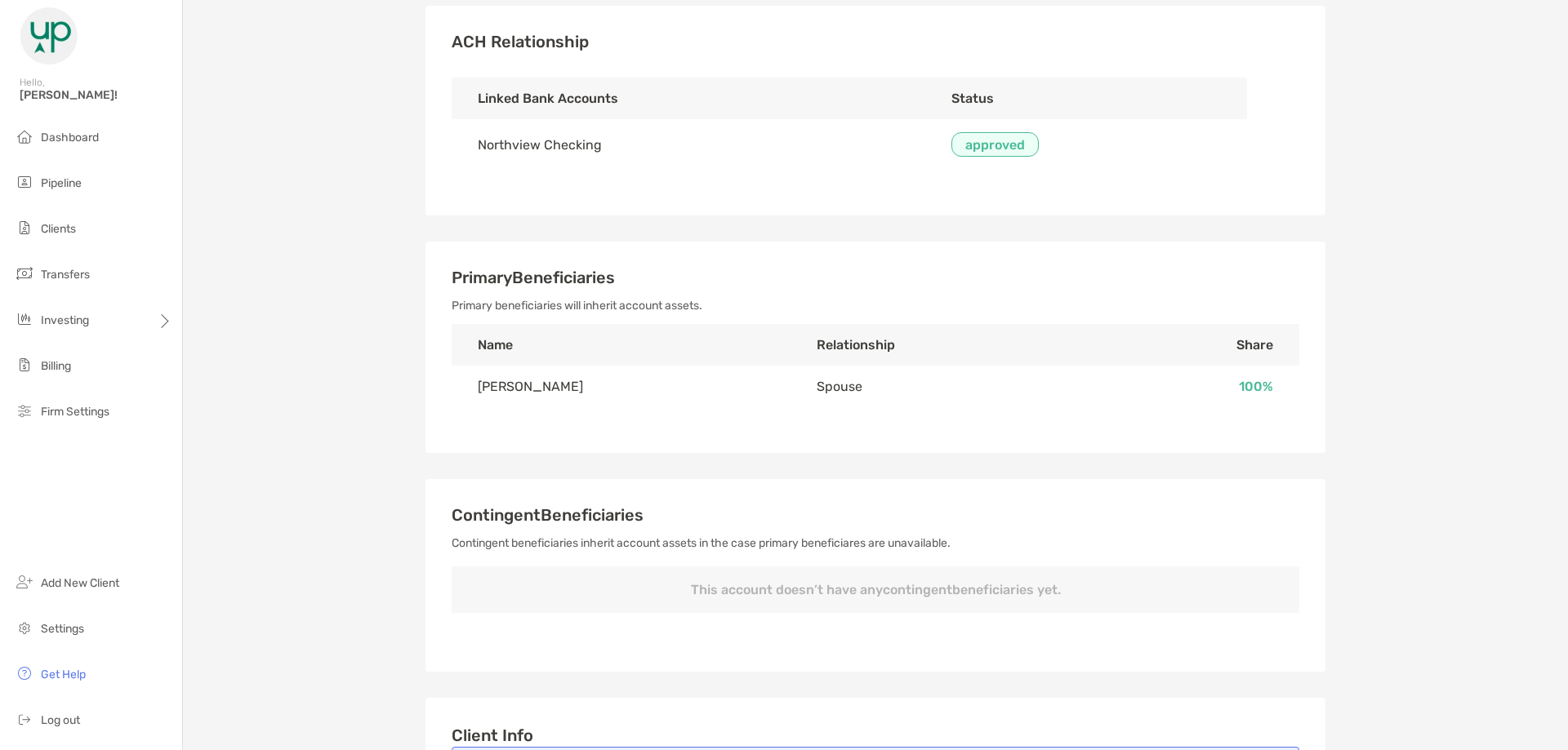
click at [490, 400] on td "[PERSON_NAME]" at bounding box center [621, 386] width 339 height 41
click at [530, 391] on td "[PERSON_NAME]" at bounding box center [621, 386] width 339 height 41
drag, startPoint x: 558, startPoint y: 402, endPoint x: 470, endPoint y: 401, distance: 88.0
click at [470, 401] on td "[PERSON_NAME]" at bounding box center [621, 386] width 339 height 41
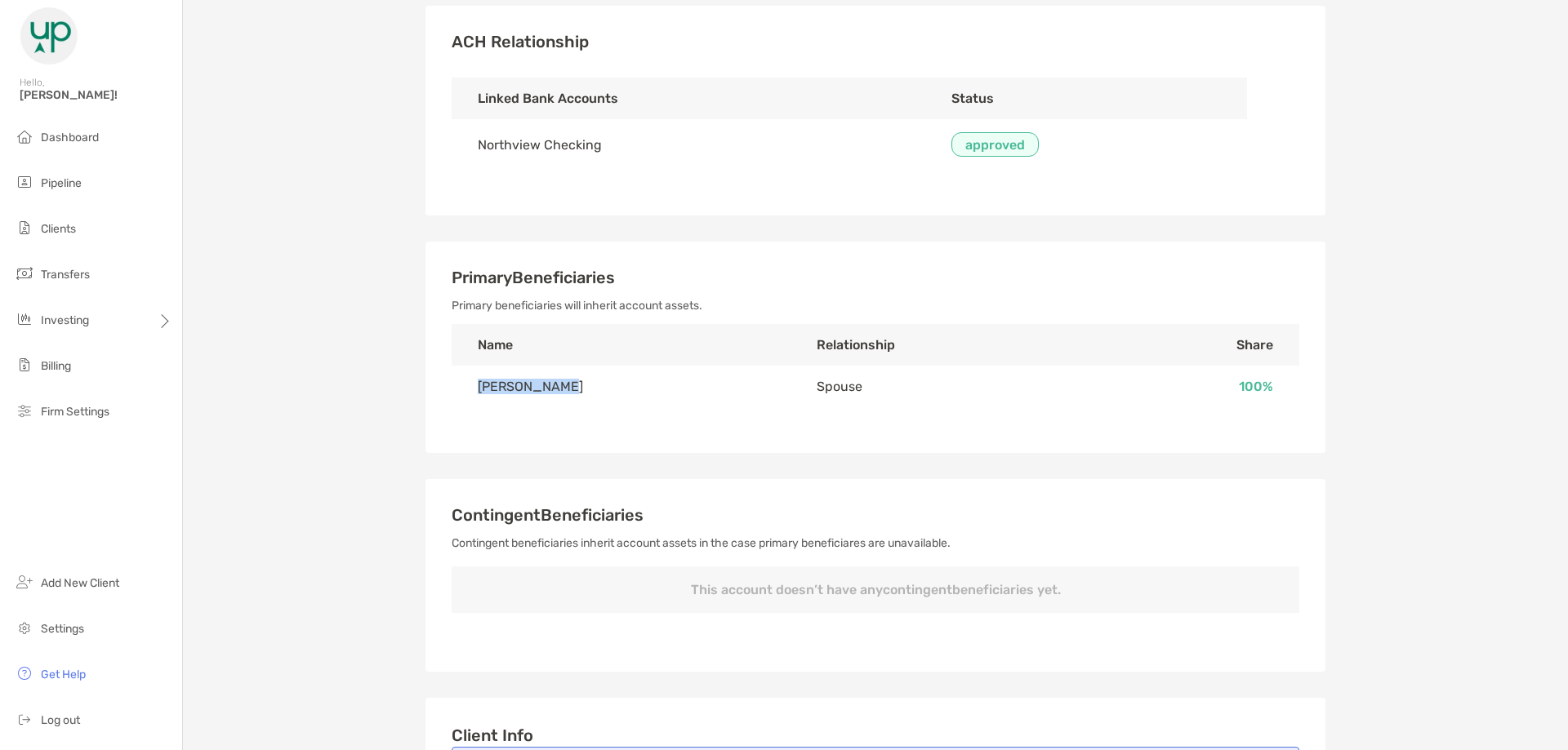
copy td "[PERSON_NAME]"
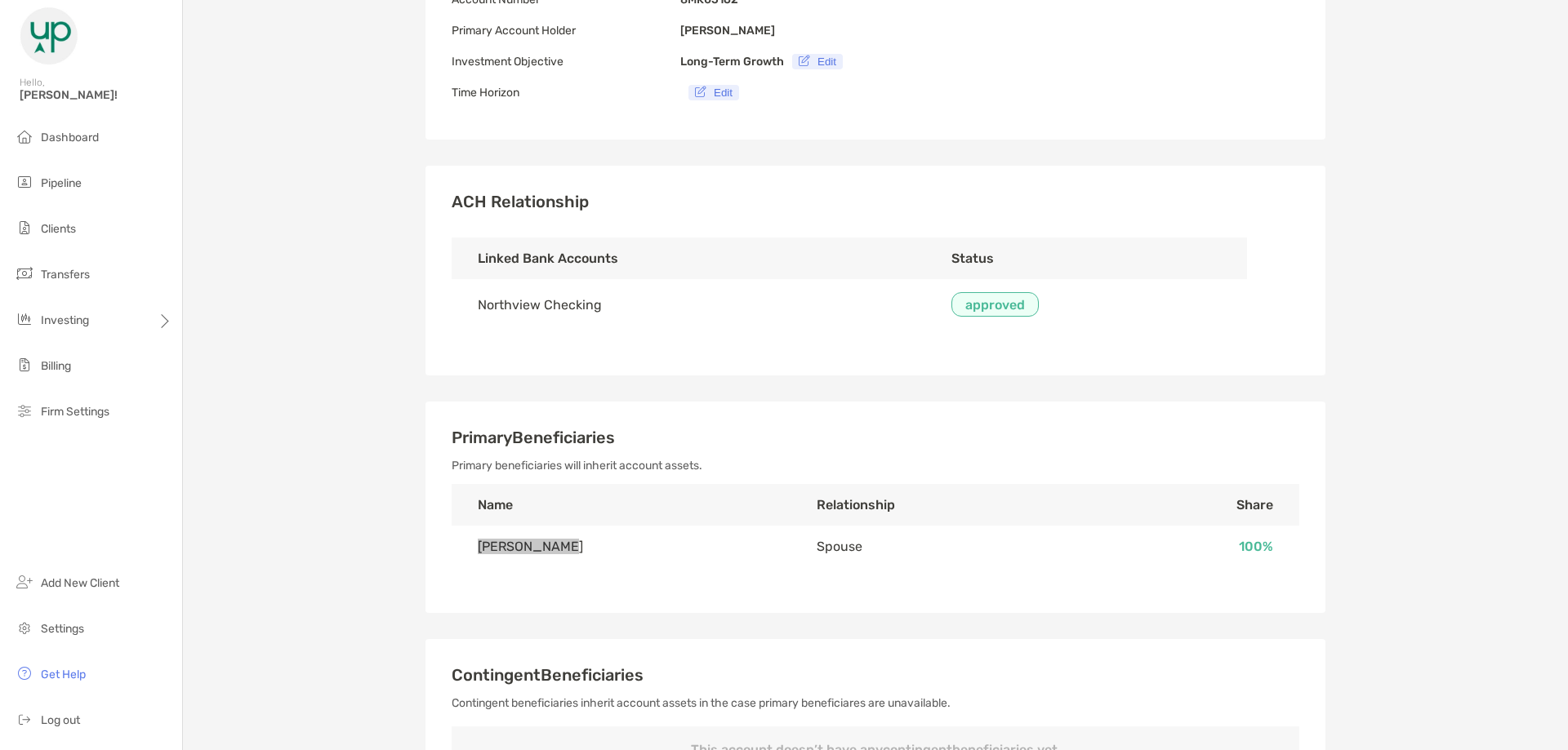
scroll to position [0, 0]
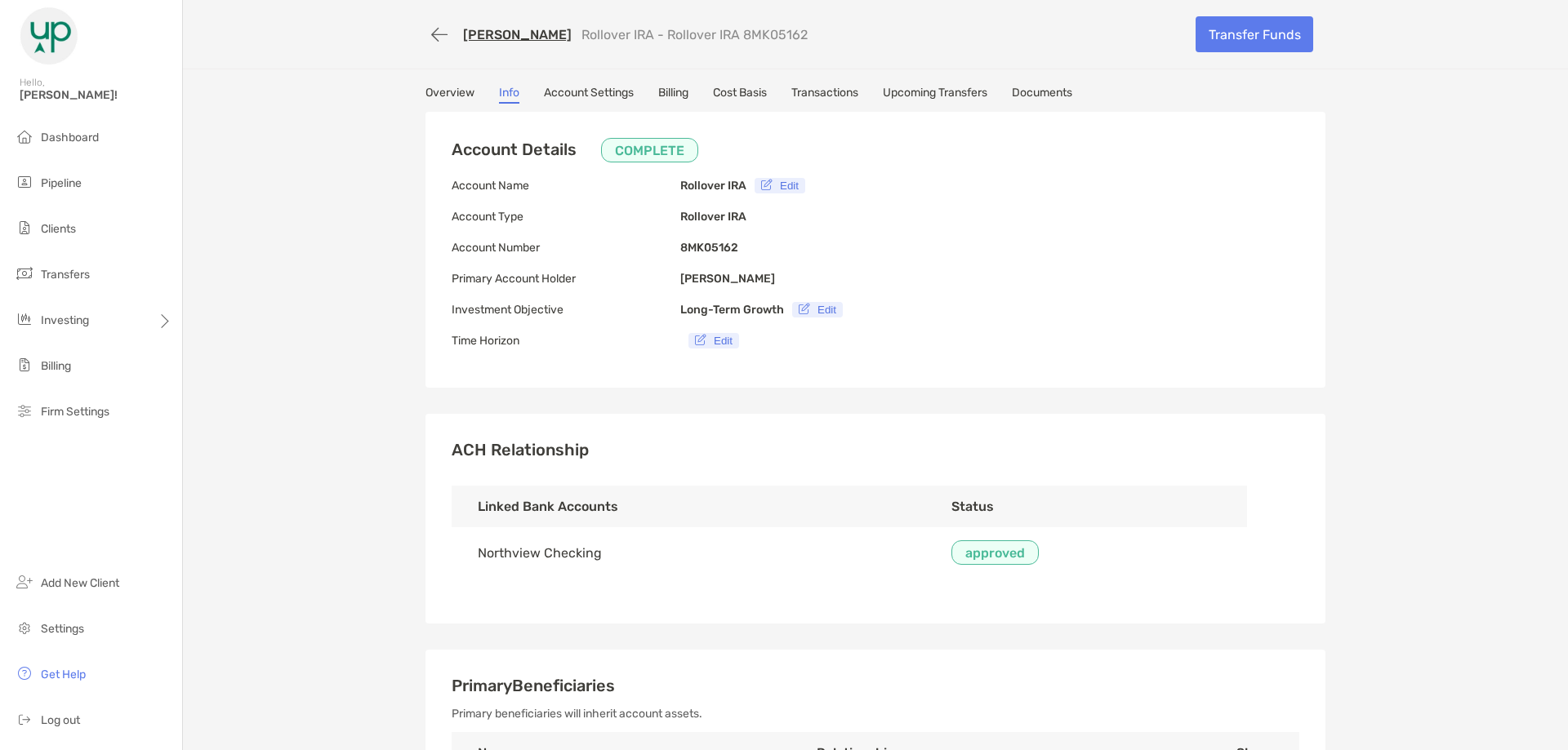
click at [749, 34] on p "Rollover IRA - Rollover IRA 8MK05162" at bounding box center [695, 35] width 226 height 15
copy p "8MK05162"
click at [436, 33] on button "button" at bounding box center [439, 35] width 28 height 30
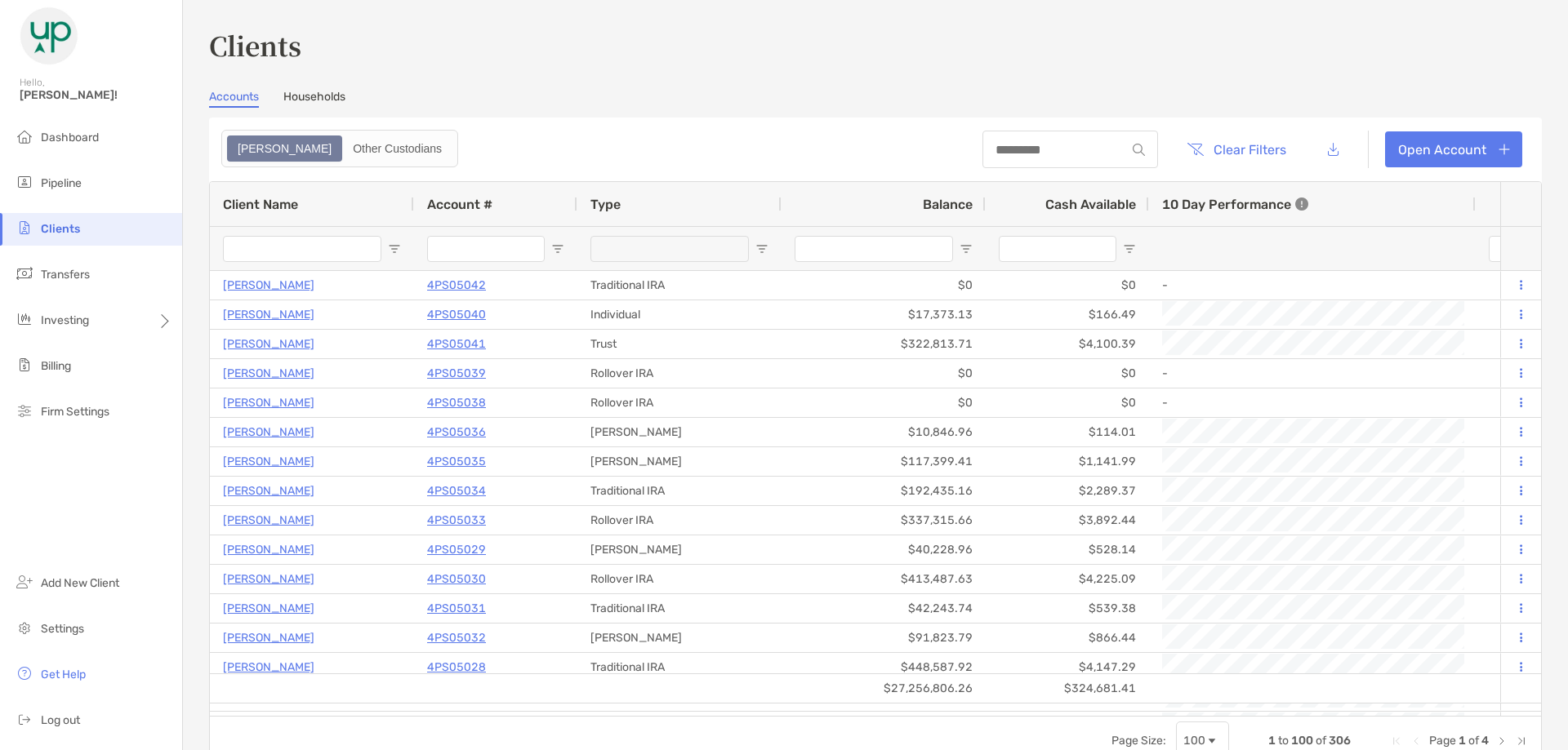
type input "********"
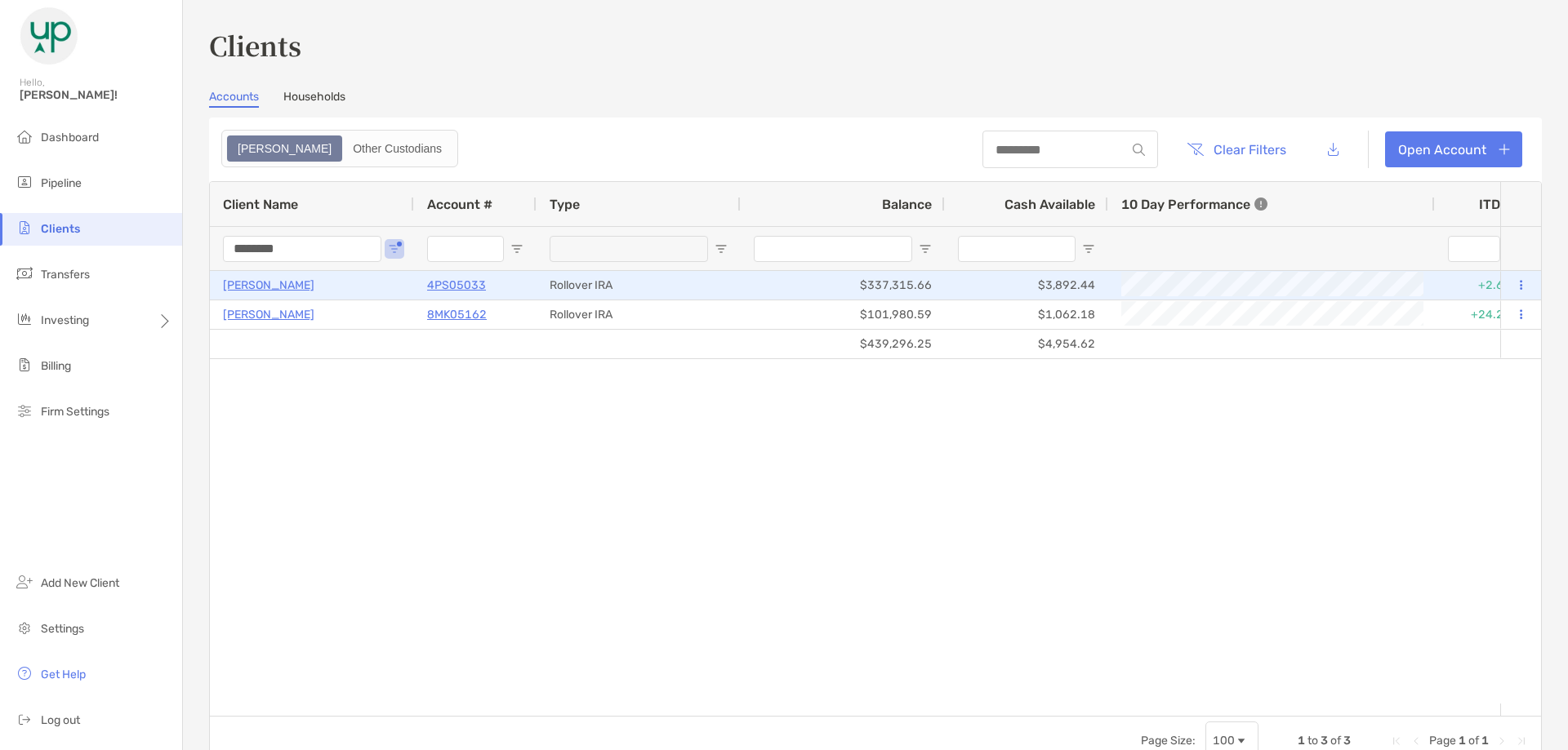
click at [441, 283] on p "4PS05033" at bounding box center [457, 285] width 59 height 20
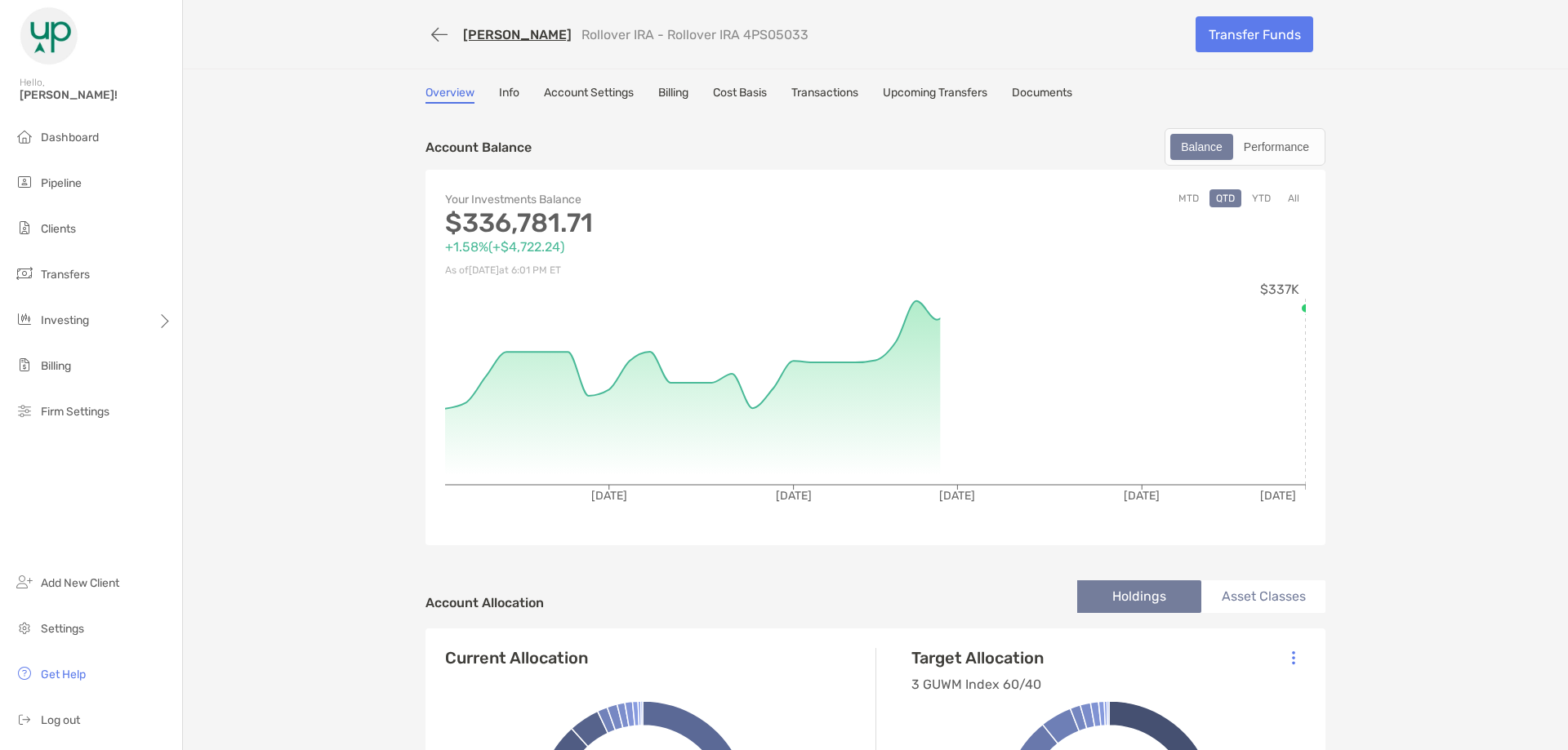
click at [751, 35] on p "Rollover IRA - Rollover IRA 4PS05033" at bounding box center [695, 35] width 227 height 15
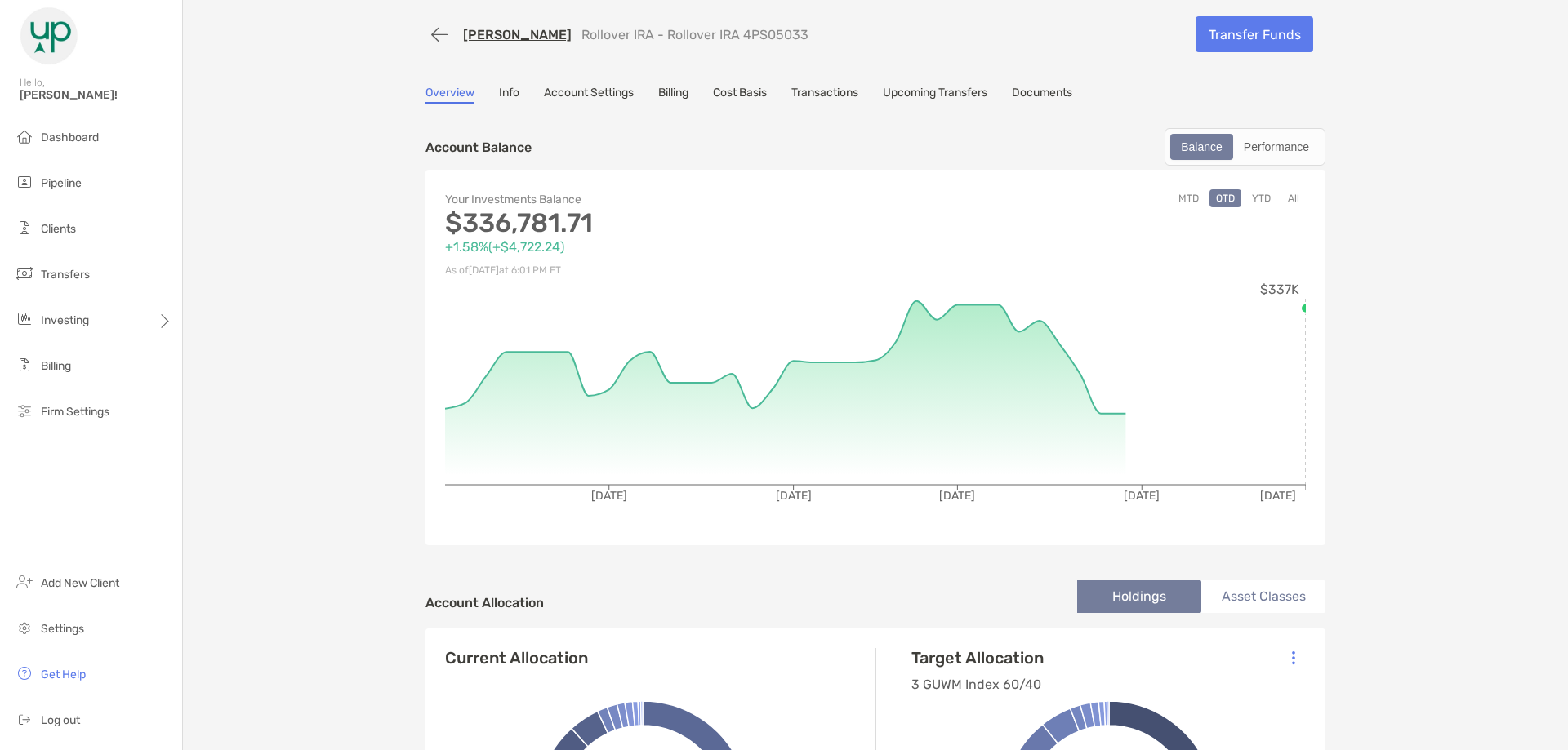
click at [751, 35] on p "Rollover IRA - Rollover IRA 4PS05033" at bounding box center [695, 35] width 227 height 15
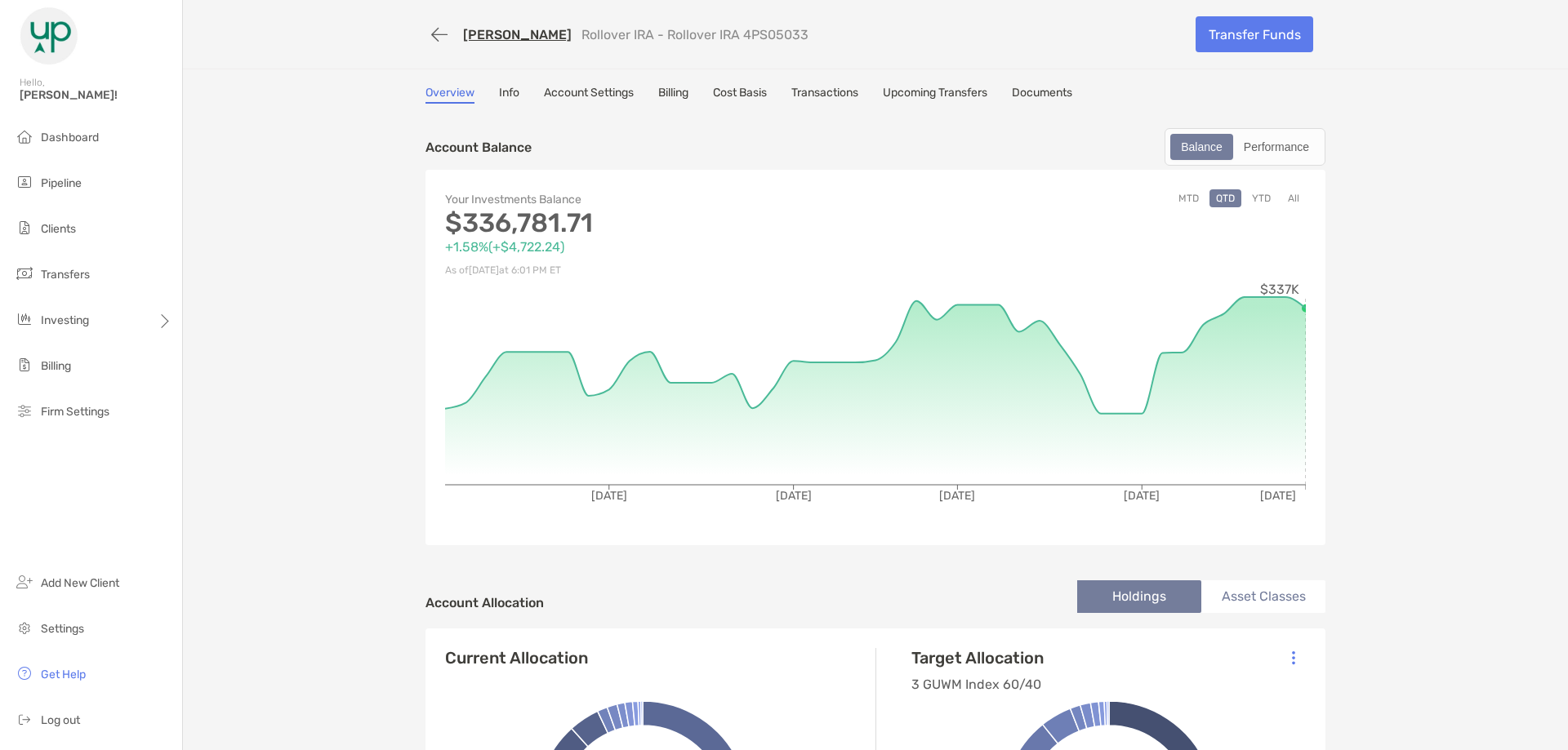
copy p "4PS05033"
